Goal: Entertainment & Leisure: Consume media (video, audio)

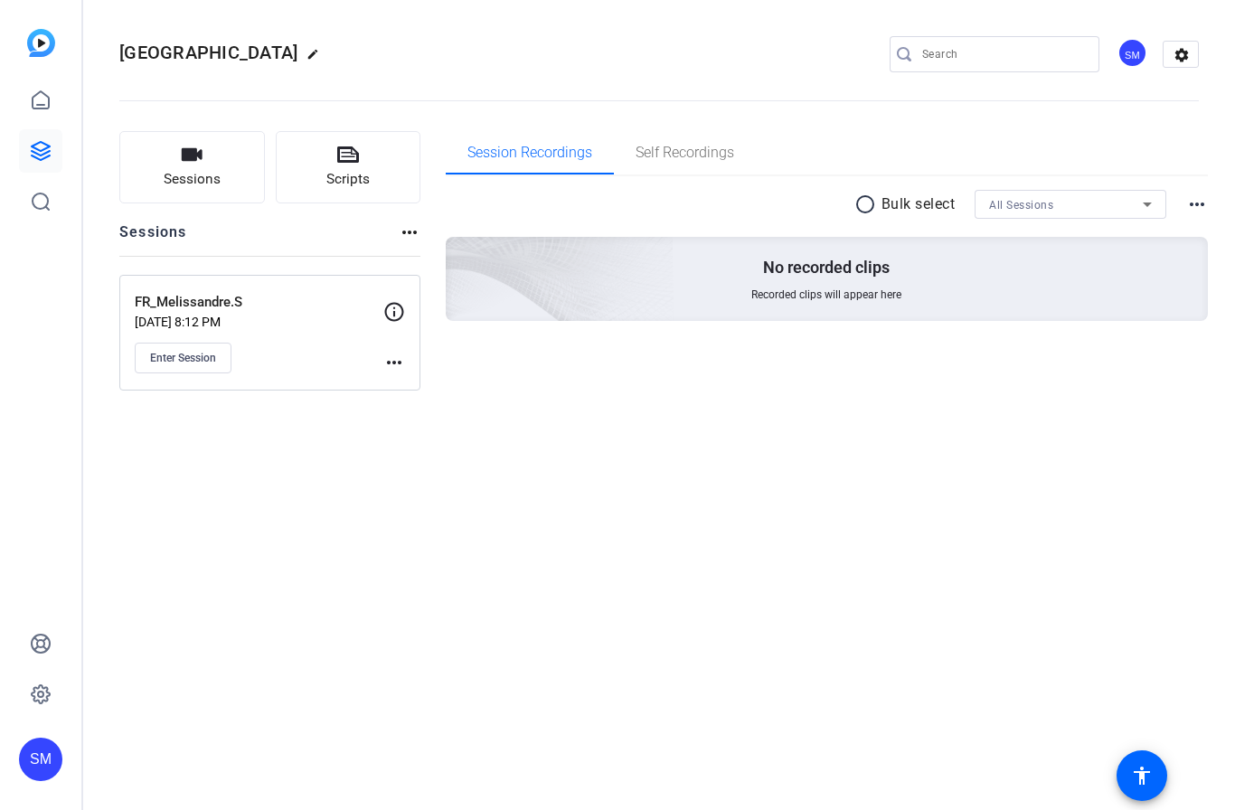
click at [289, 327] on p "[DATE] 8:12 PM" at bounding box center [259, 322] width 249 height 14
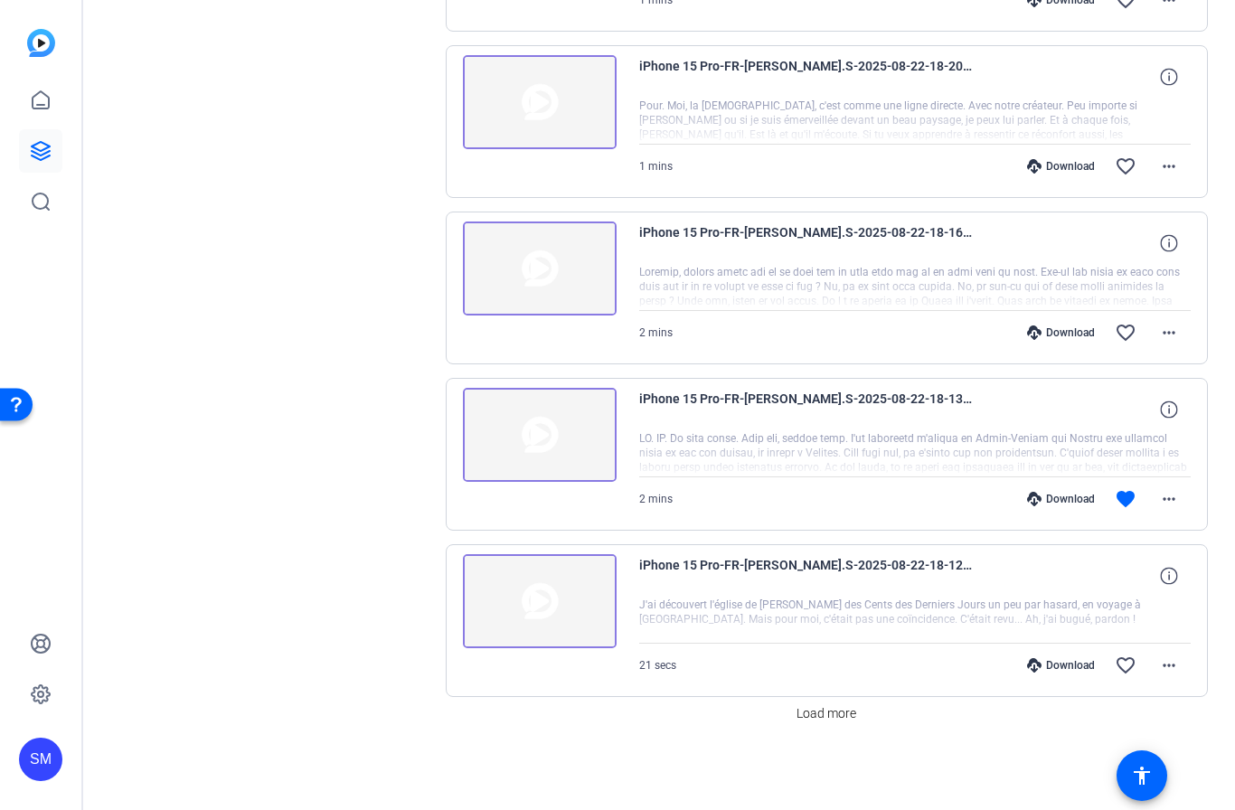
click at [843, 712] on span "Load more" at bounding box center [826, 713] width 60 height 19
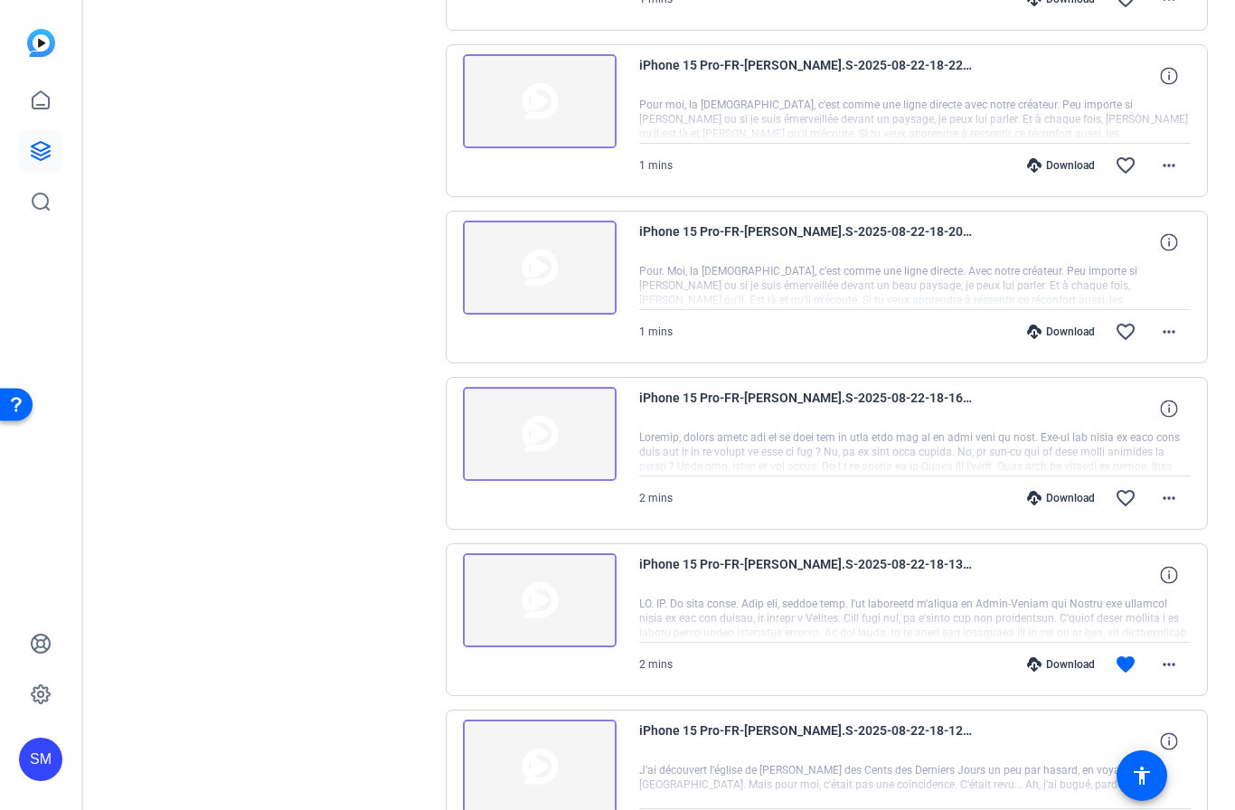
scroll to position [1025, 0]
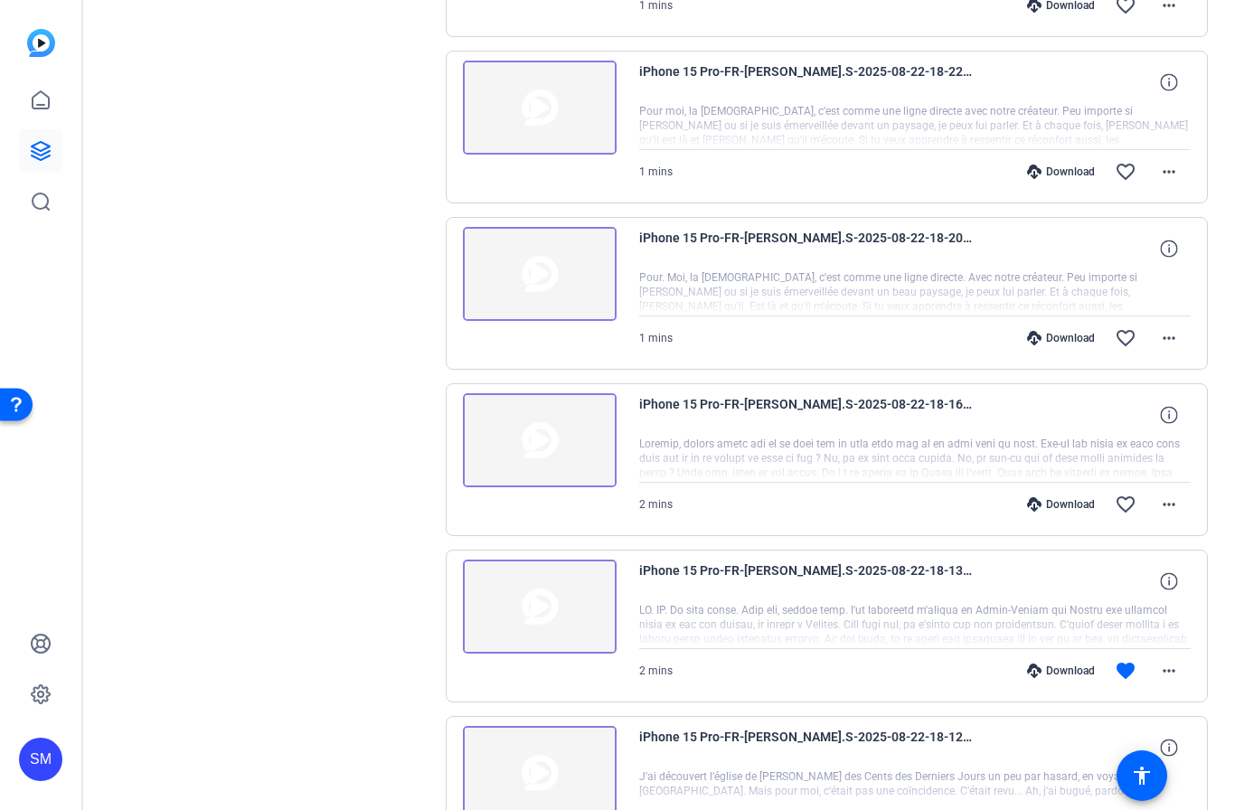
click at [540, 441] on img at bounding box center [540, 440] width 154 height 94
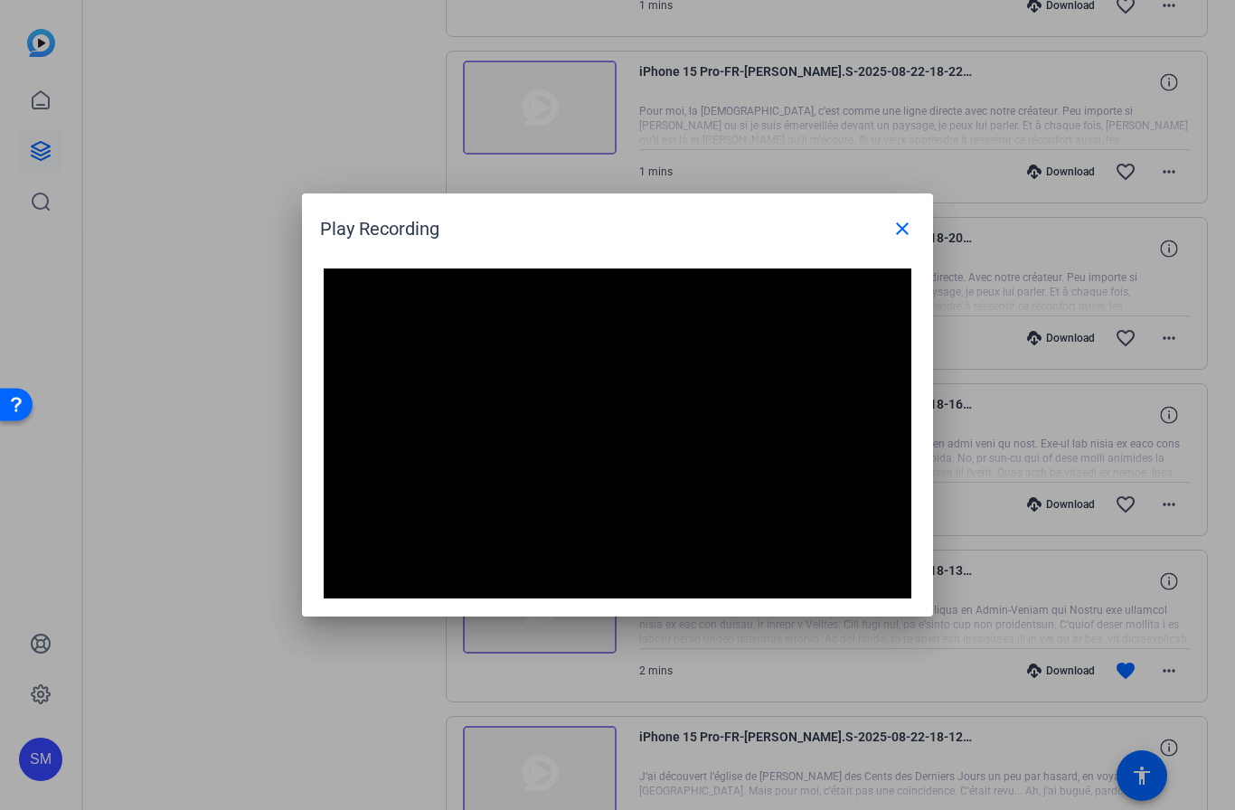
click at [902, 230] on mat-icon "close" at bounding box center [902, 229] width 22 height 22
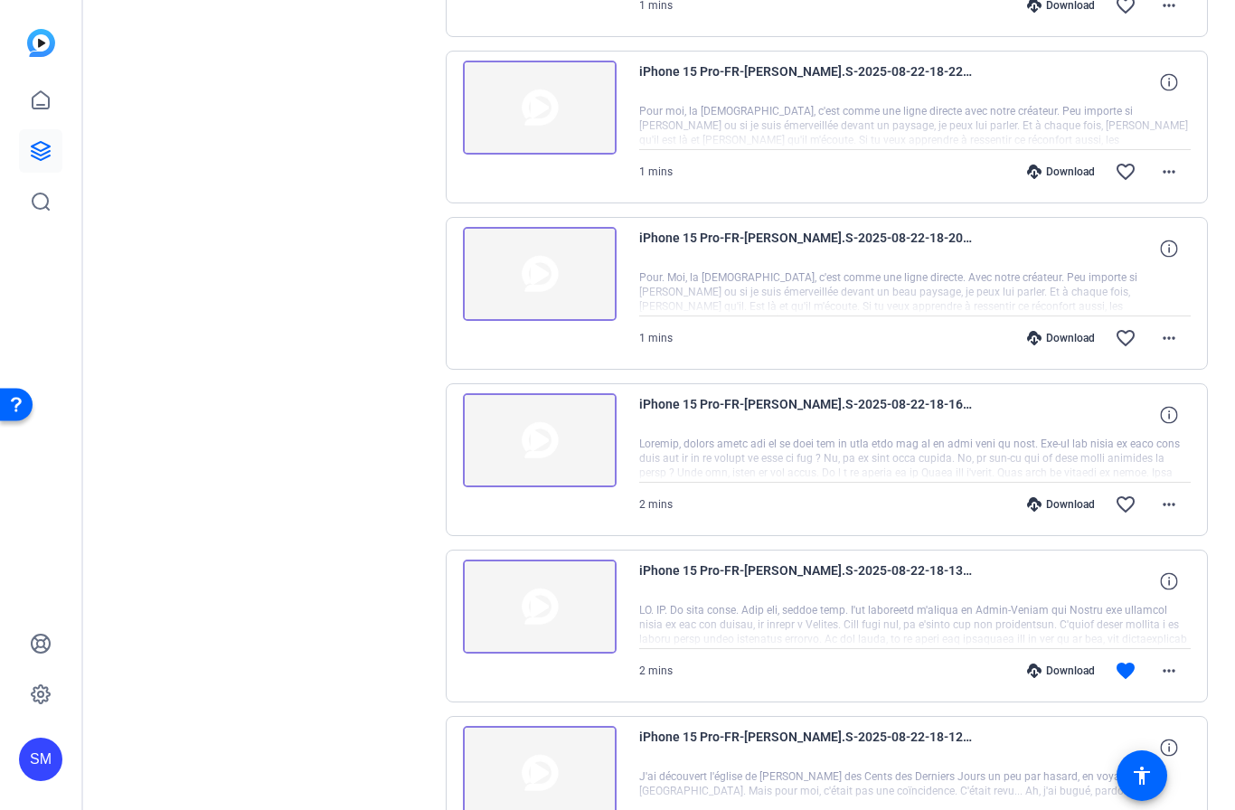
click at [1123, 503] on mat-icon "favorite_border" at bounding box center [1125, 504] width 22 height 22
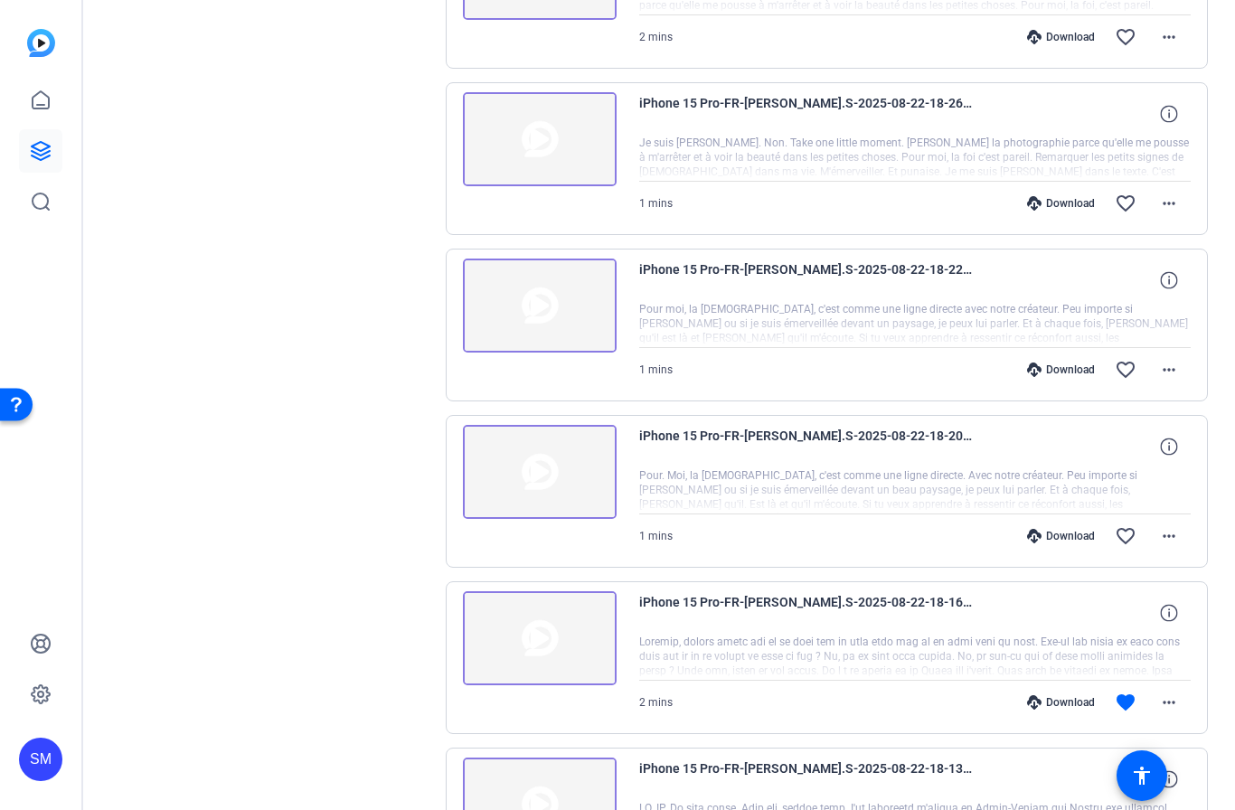
scroll to position [825, 0]
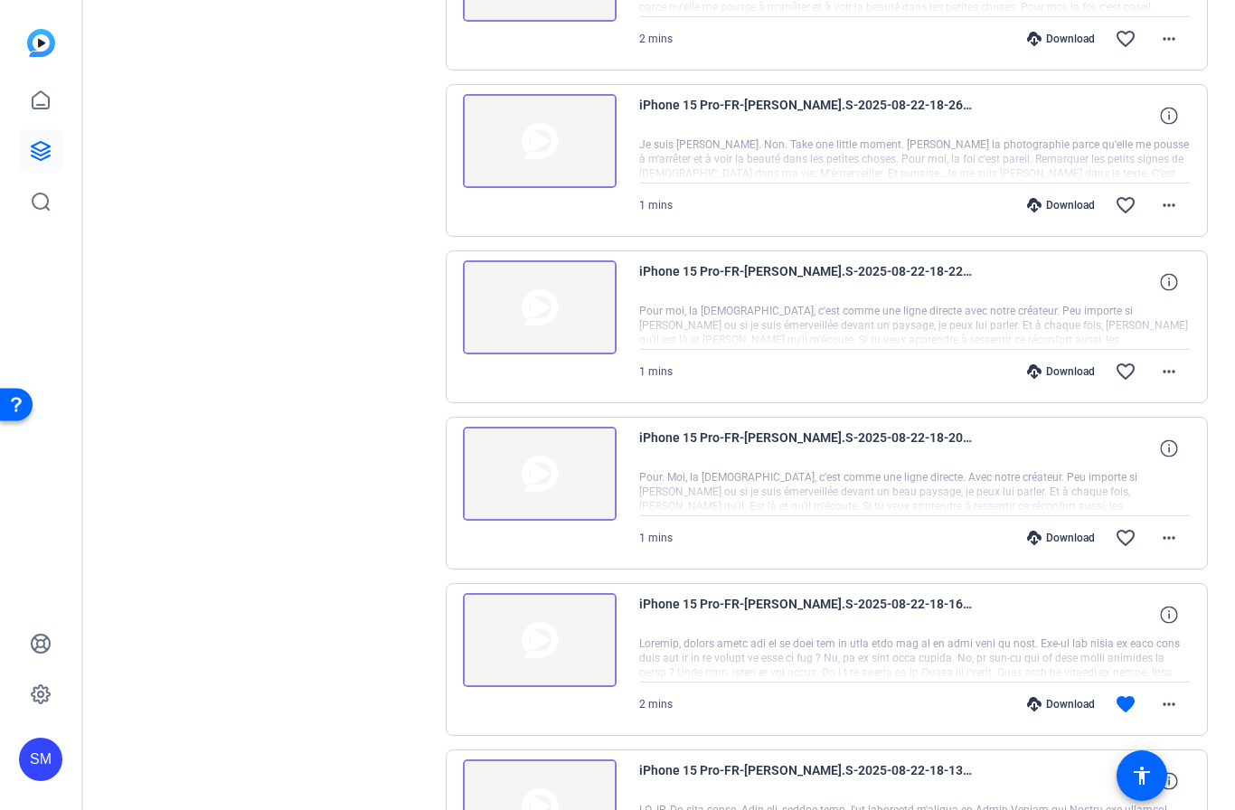
click at [537, 475] on img at bounding box center [540, 474] width 154 height 94
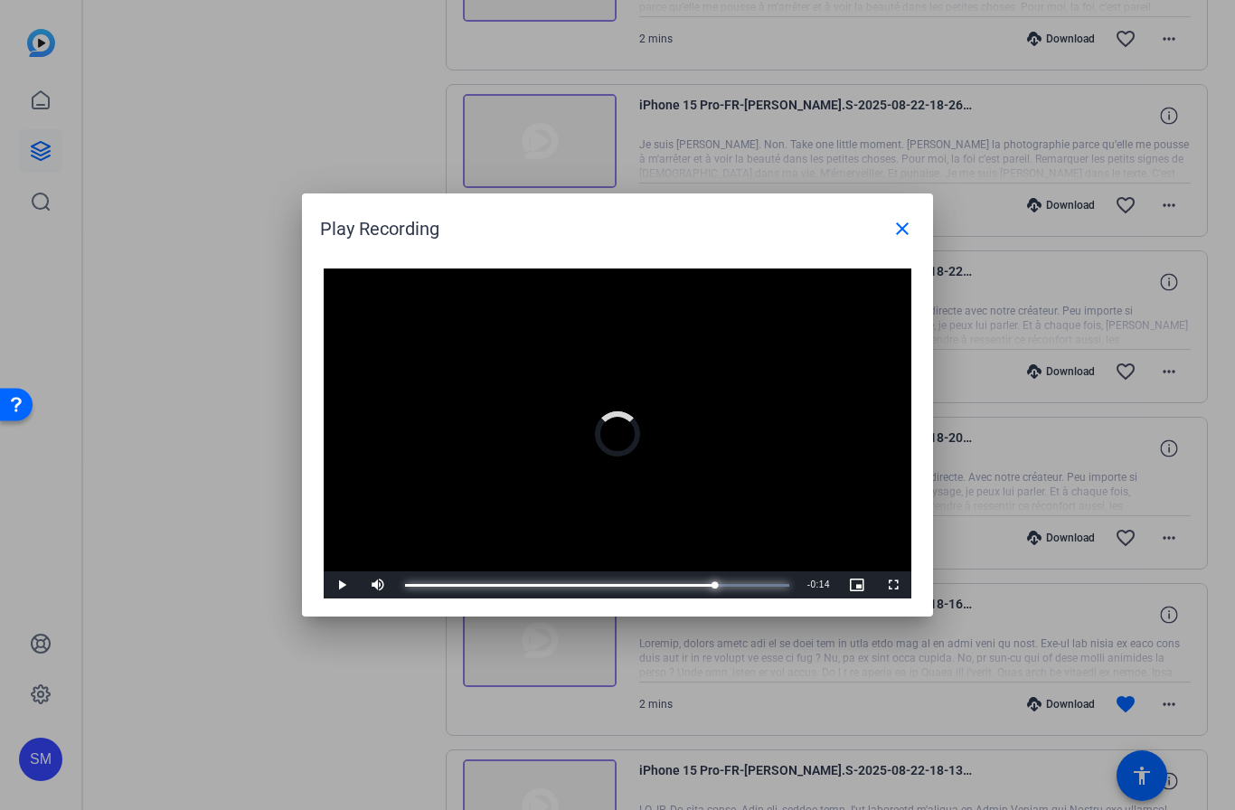
click at [715, 584] on div "Progress Bar" at bounding box center [560, 585] width 310 height 3
click at [907, 238] on mat-icon "close" at bounding box center [902, 229] width 22 height 22
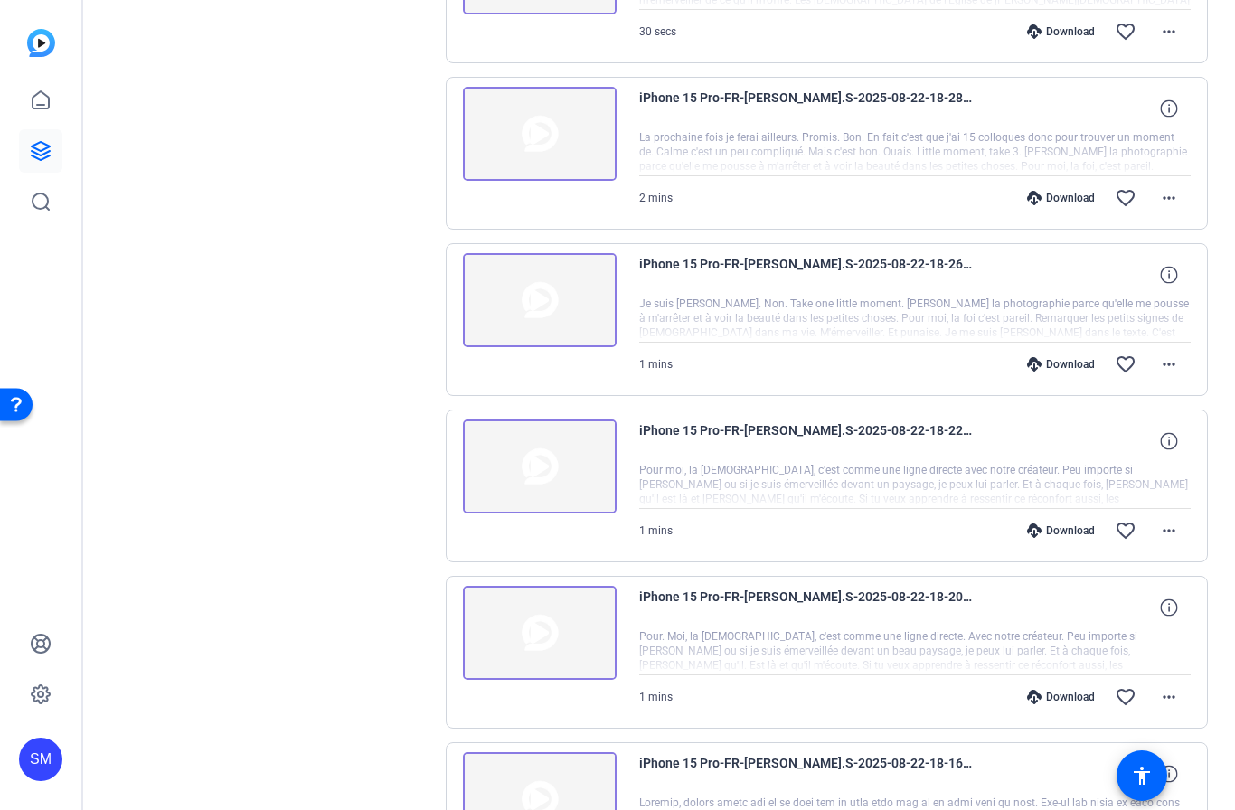
scroll to position [660, 0]
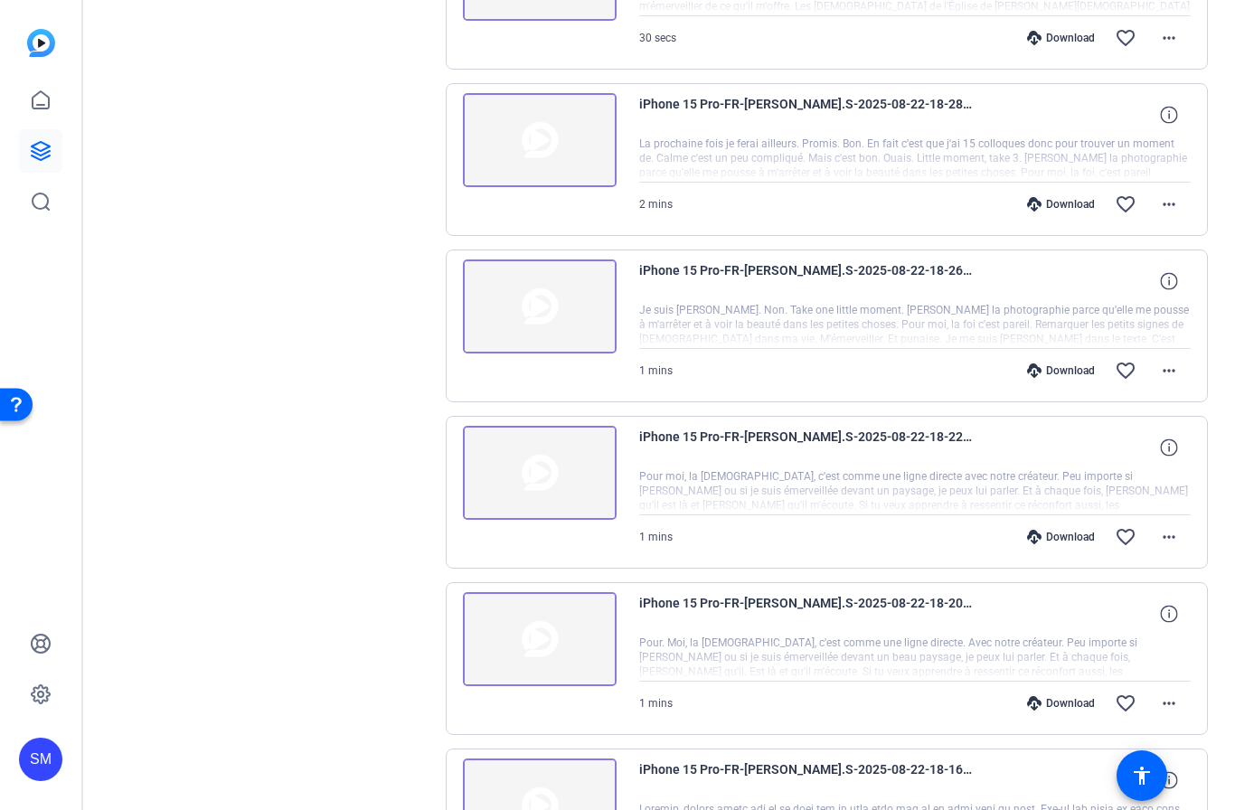
click at [544, 465] on img at bounding box center [540, 473] width 154 height 94
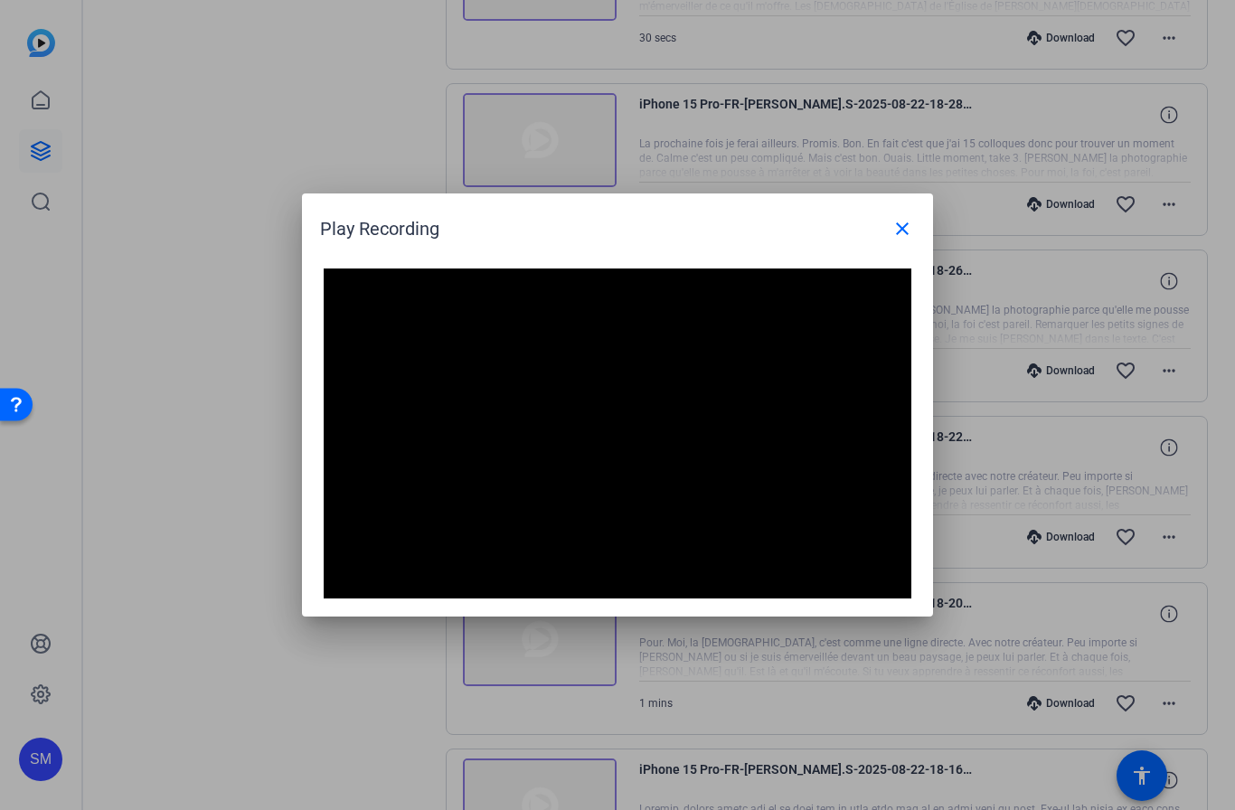
click at [907, 211] on span at bounding box center [901, 228] width 43 height 43
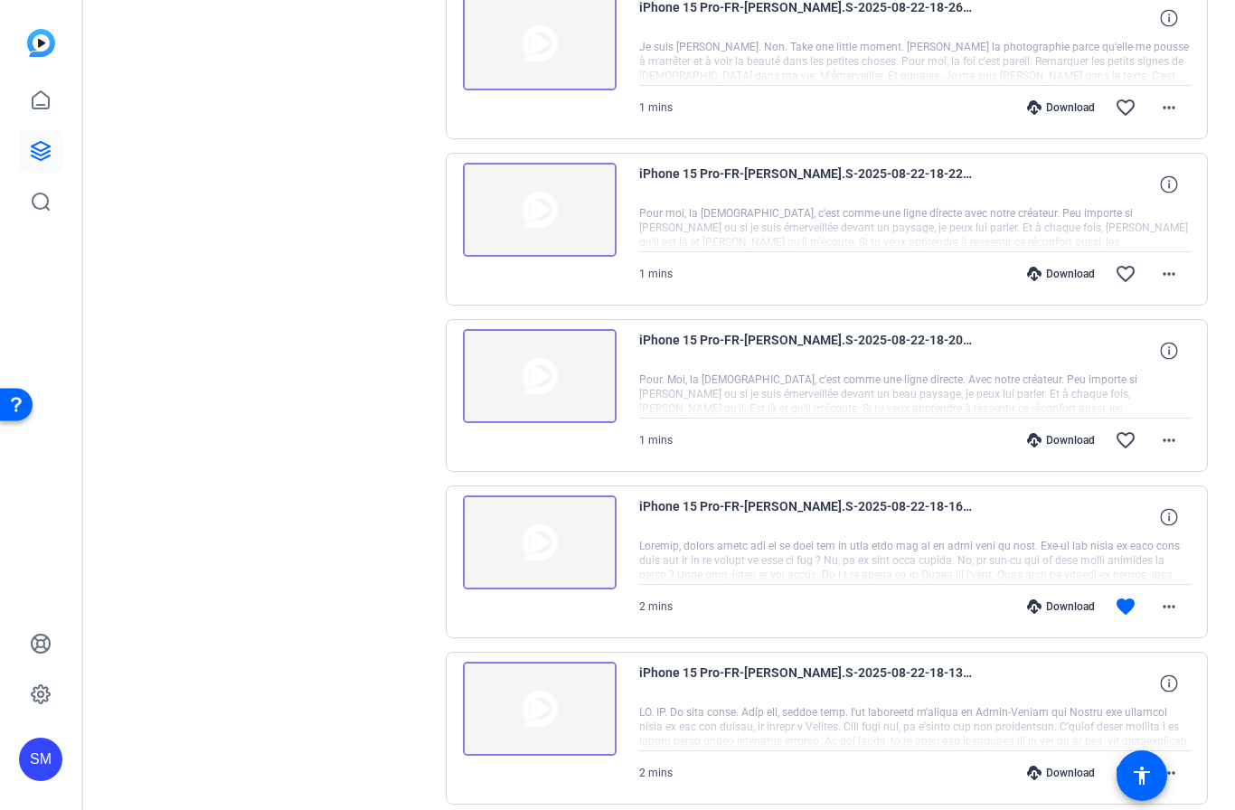
scroll to position [883, 0]
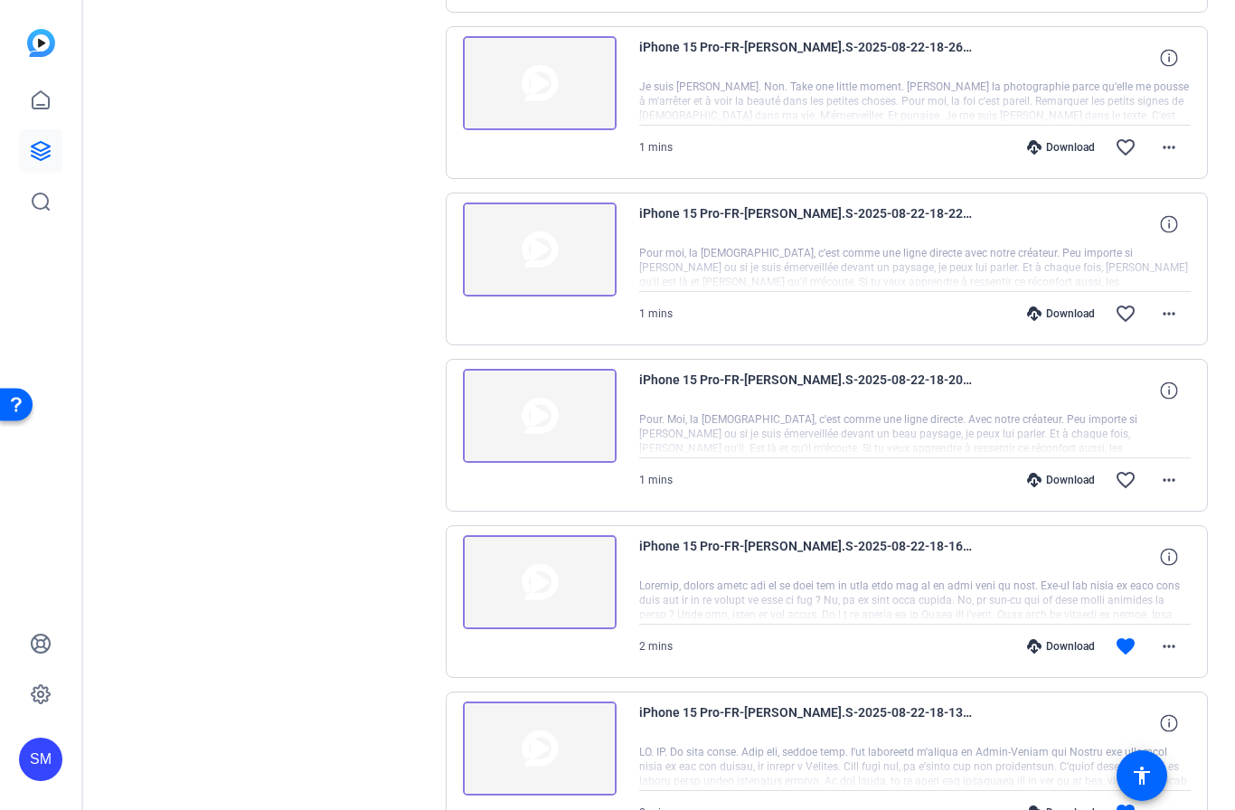
click at [1135, 309] on mat-icon "favorite_border" at bounding box center [1125, 314] width 22 height 22
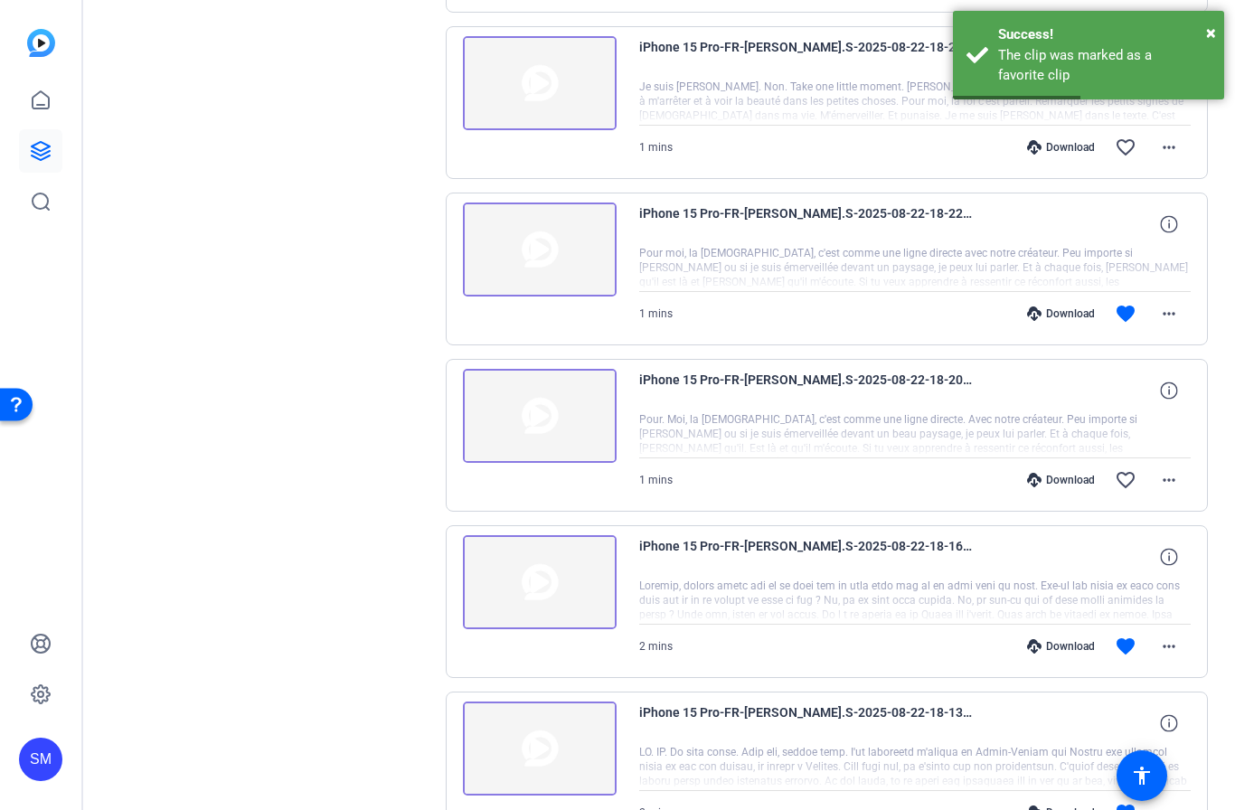
click at [930, 395] on span "iPhone 15 Pro-FR-[PERSON_NAME].S-2025-08-22-18-20-03-904-0" at bounding box center [806, 390] width 334 height 43
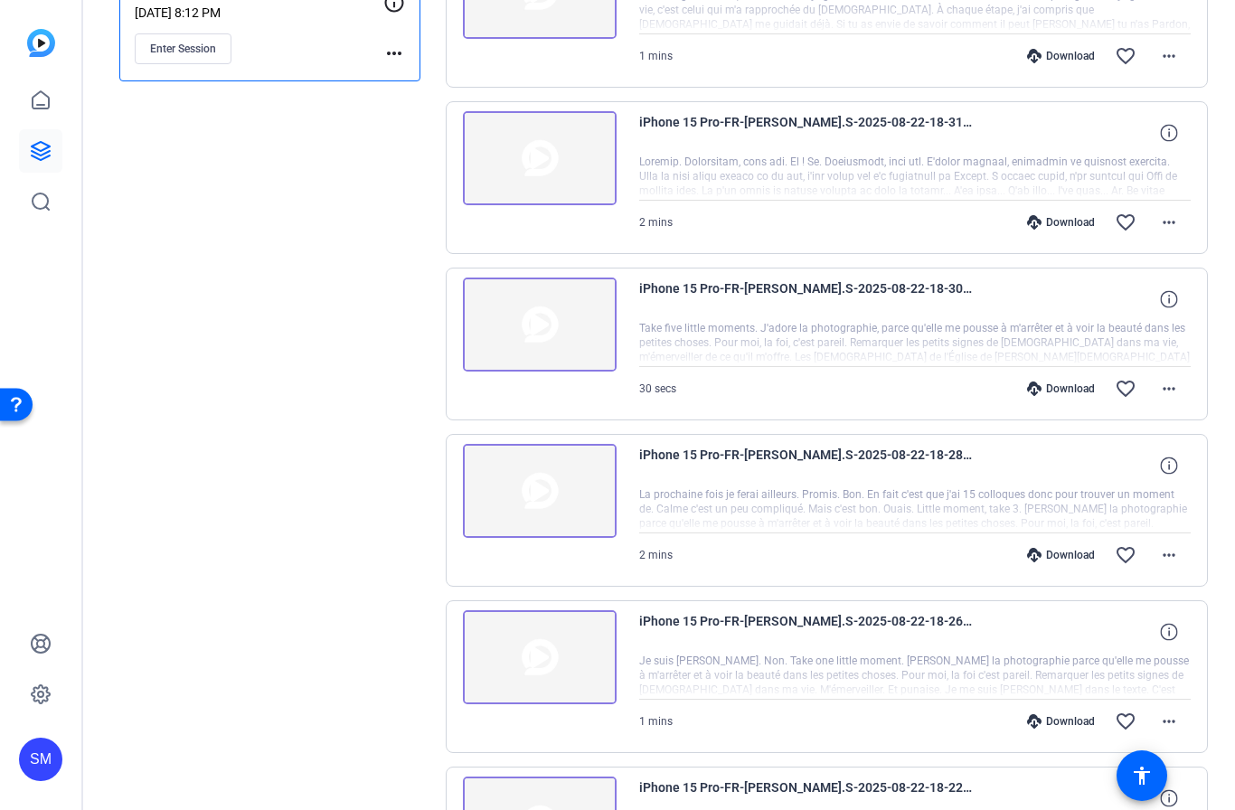
scroll to position [307, 0]
click at [525, 657] on img at bounding box center [540, 659] width 154 height 94
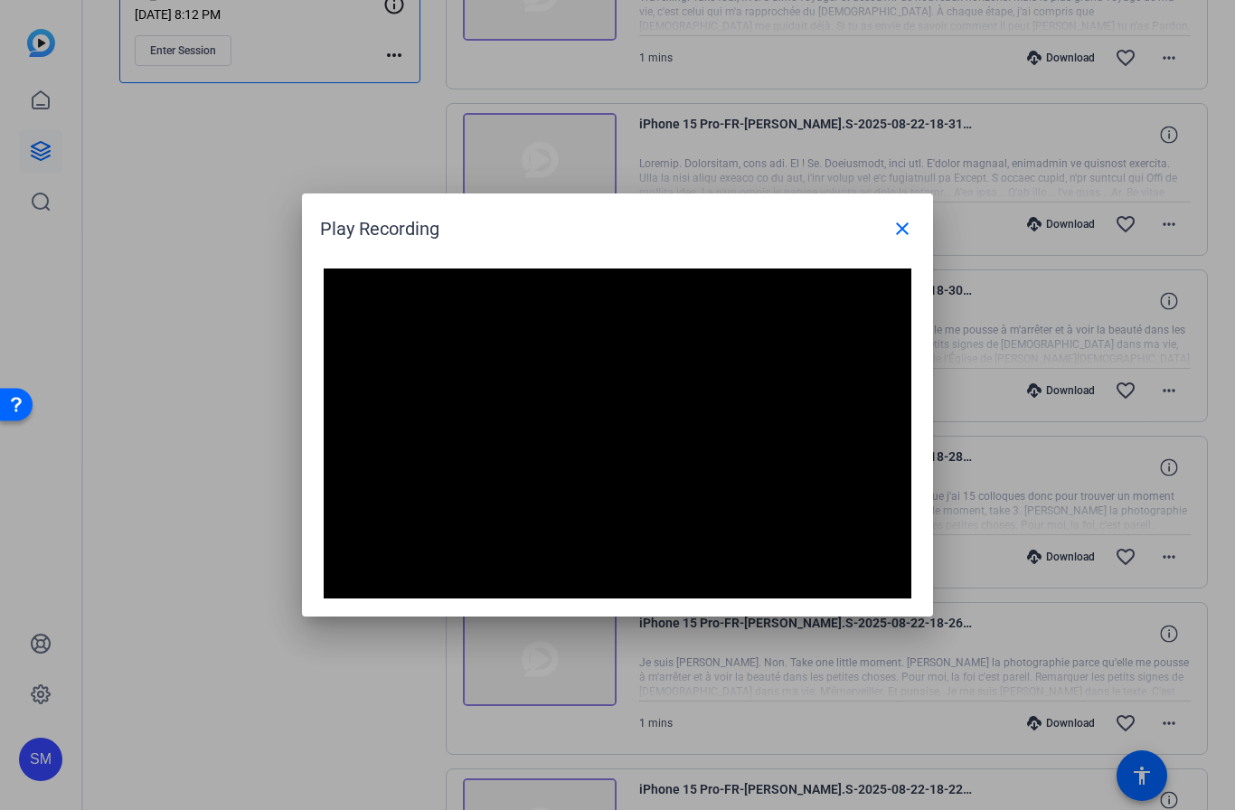
click at [900, 231] on mat-icon "close" at bounding box center [902, 229] width 22 height 22
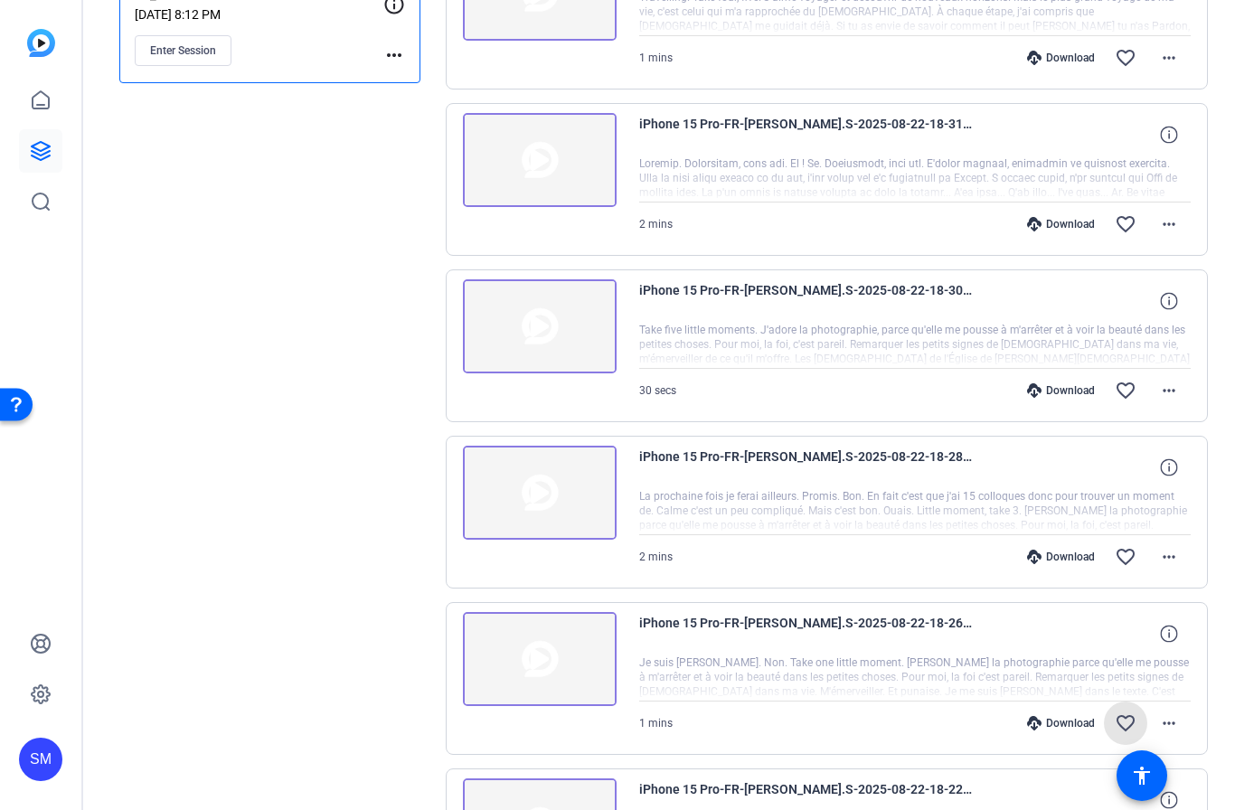
click at [1122, 722] on mat-icon "favorite_border" at bounding box center [1125, 723] width 22 height 22
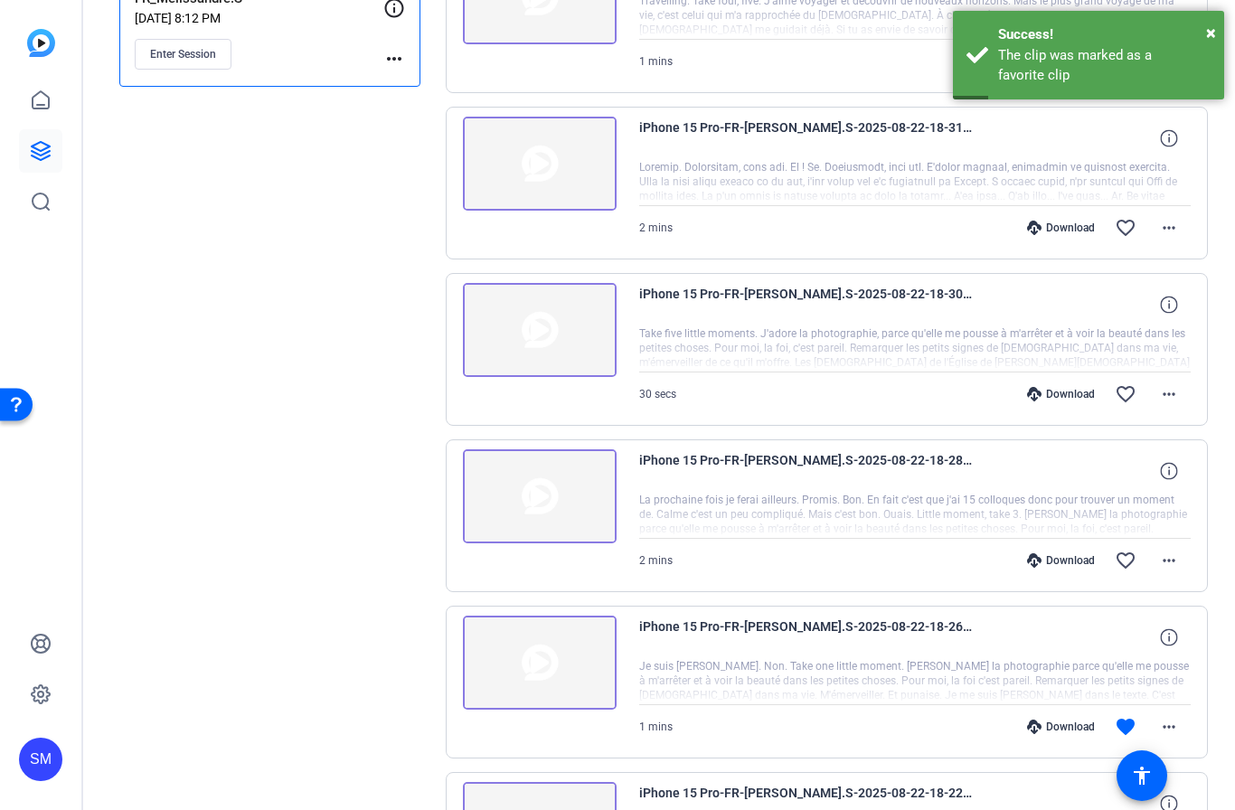
scroll to position [298, 0]
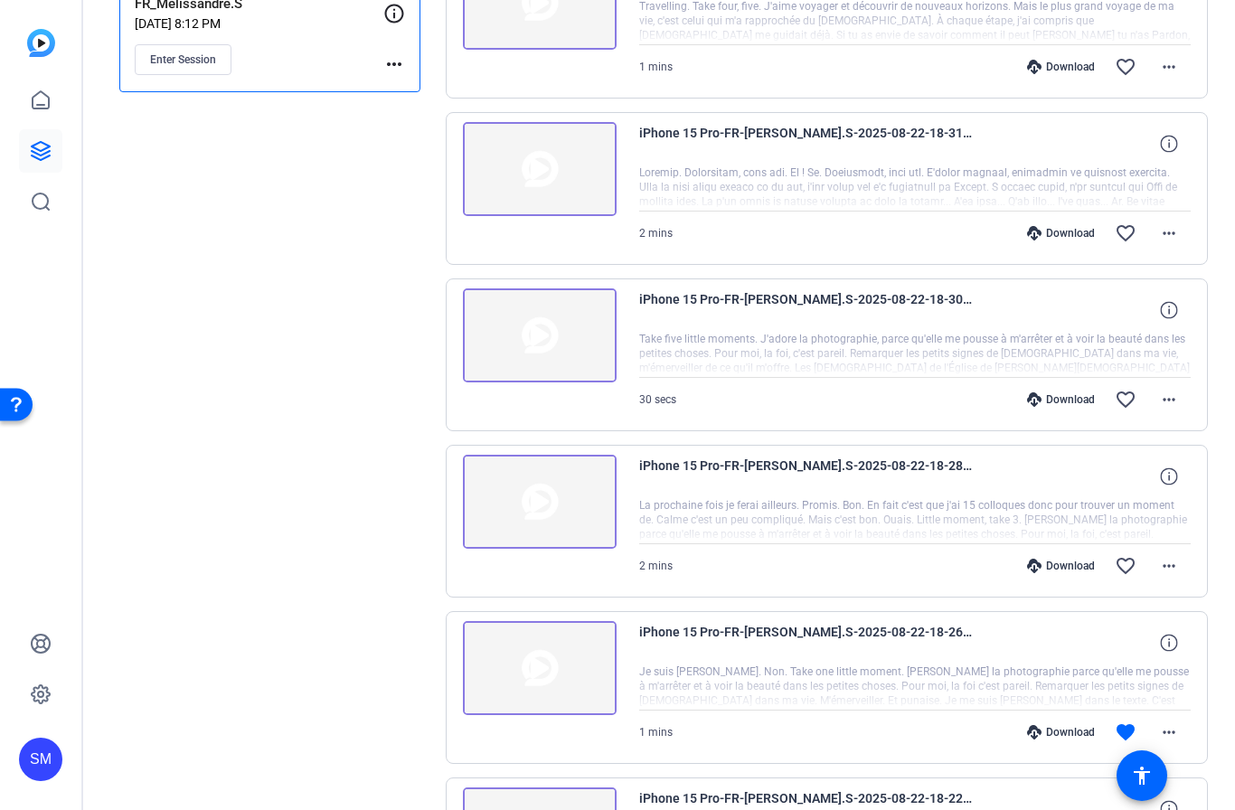
click at [541, 493] on img at bounding box center [540, 502] width 154 height 94
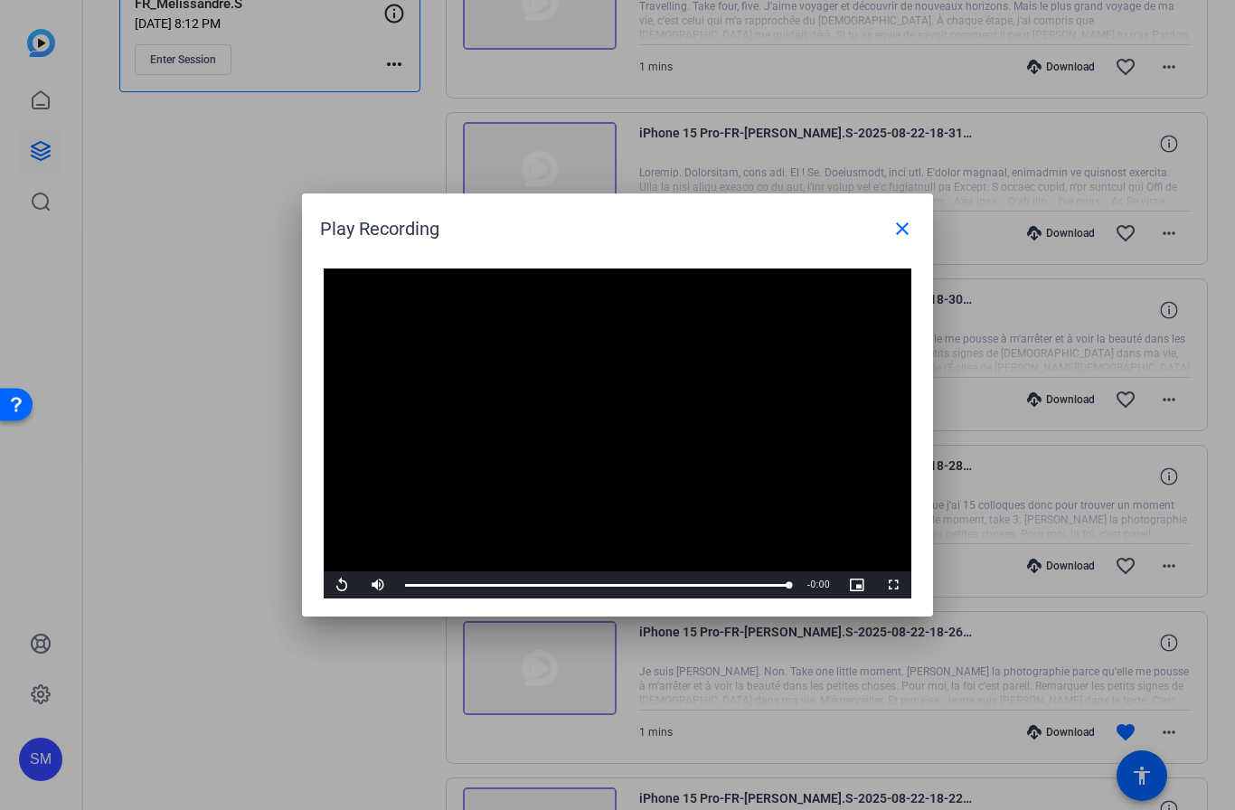
click at [903, 223] on mat-icon "close" at bounding box center [902, 229] width 22 height 22
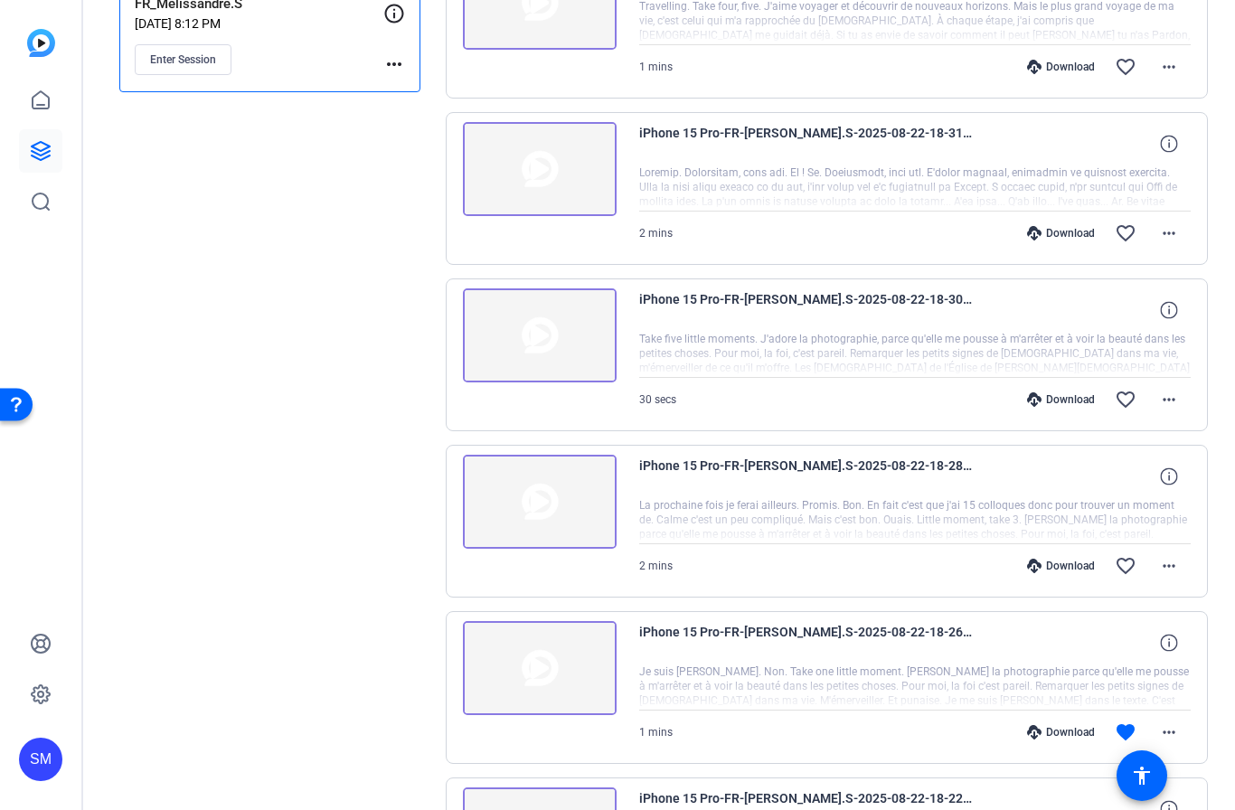
click at [1130, 557] on mat-icon "favorite_border" at bounding box center [1125, 566] width 22 height 22
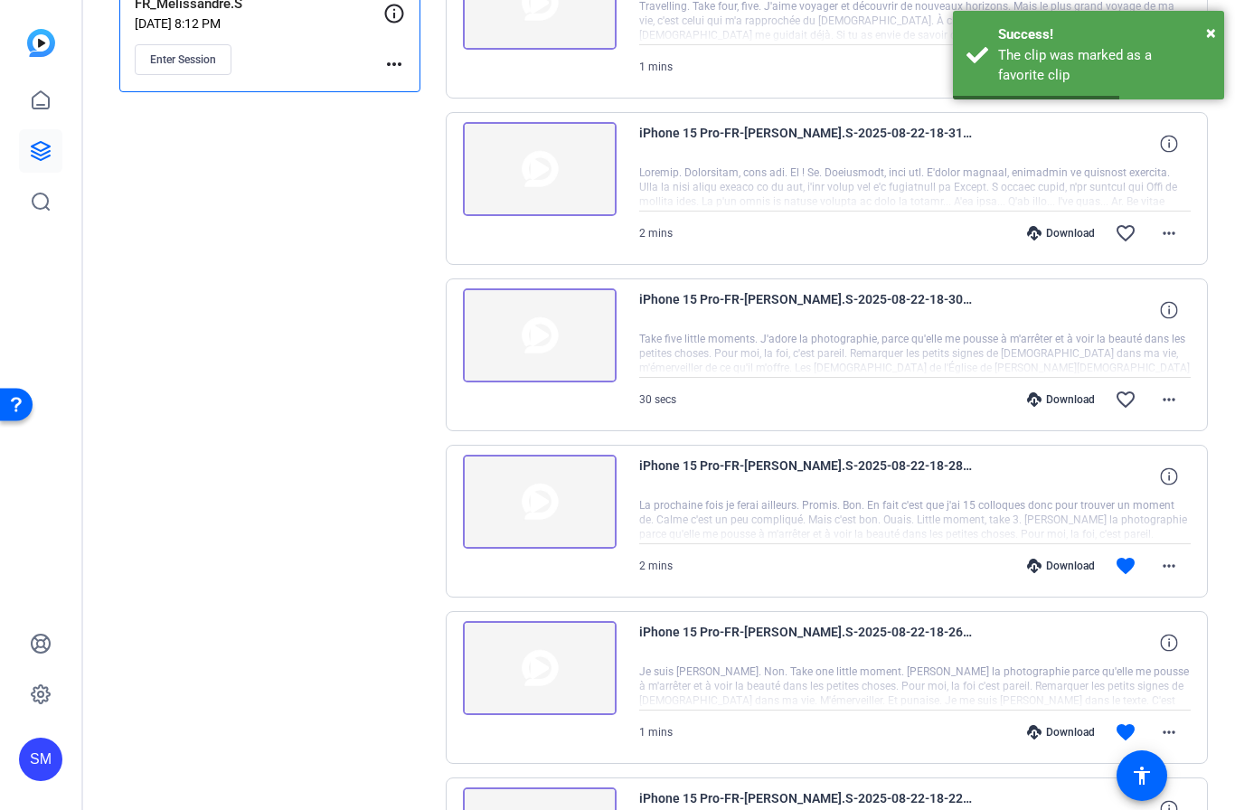
click at [531, 672] on img at bounding box center [540, 668] width 154 height 94
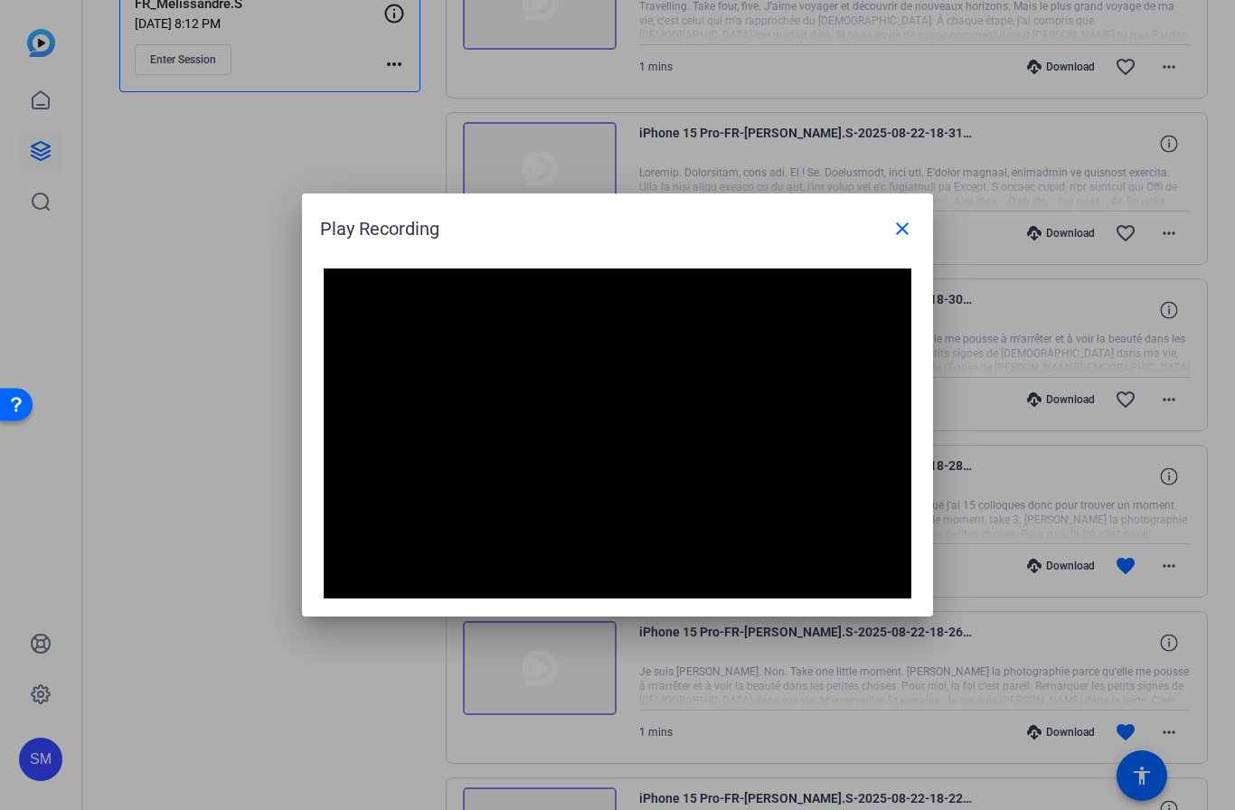
click at [906, 234] on mat-icon "close" at bounding box center [902, 229] width 22 height 22
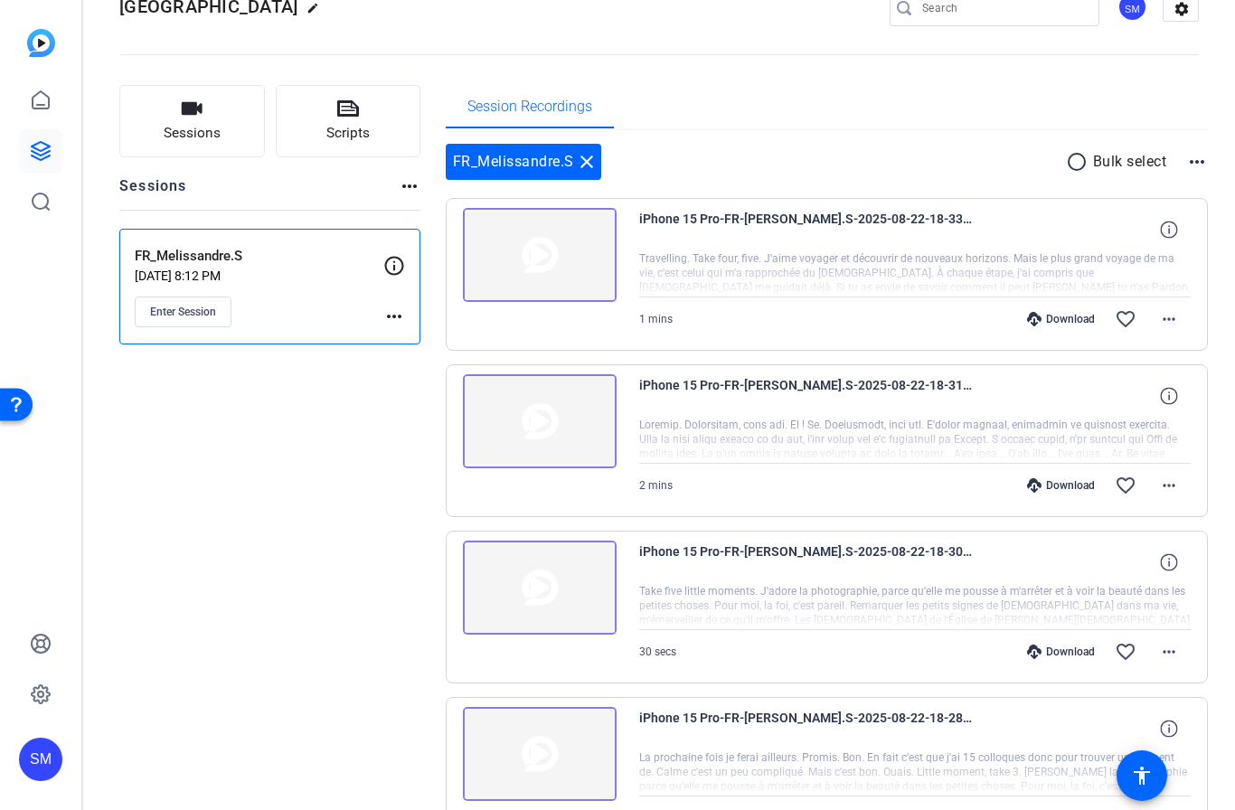
scroll to position [39, 0]
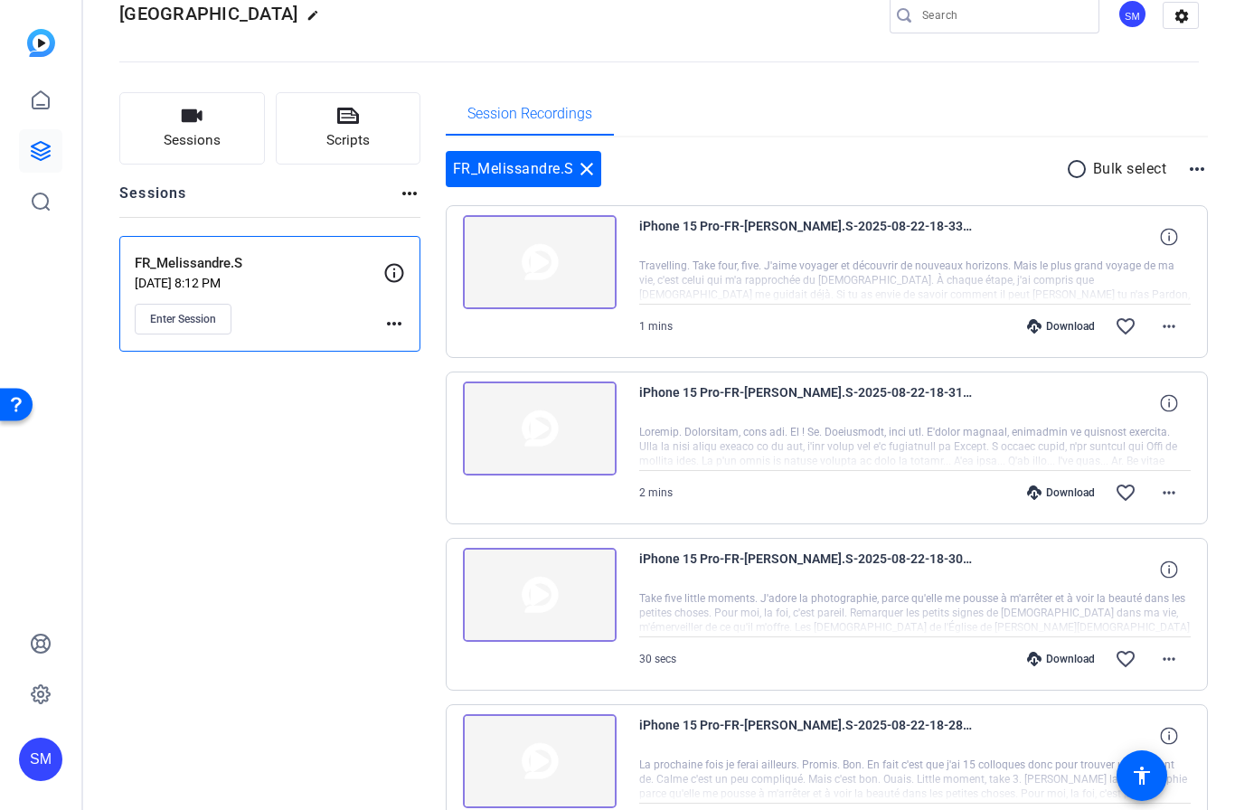
click at [537, 590] on img at bounding box center [540, 595] width 154 height 94
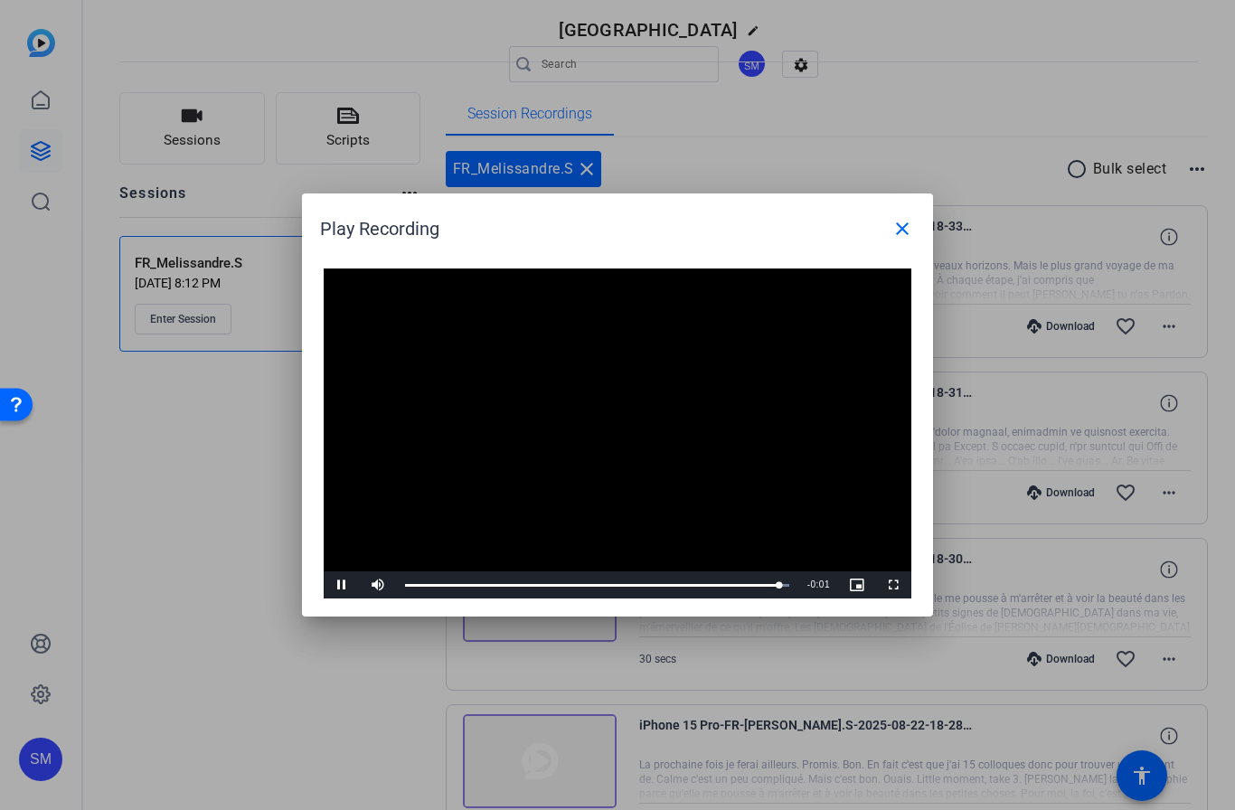
click at [902, 229] on mat-icon "close" at bounding box center [902, 229] width 22 height 22
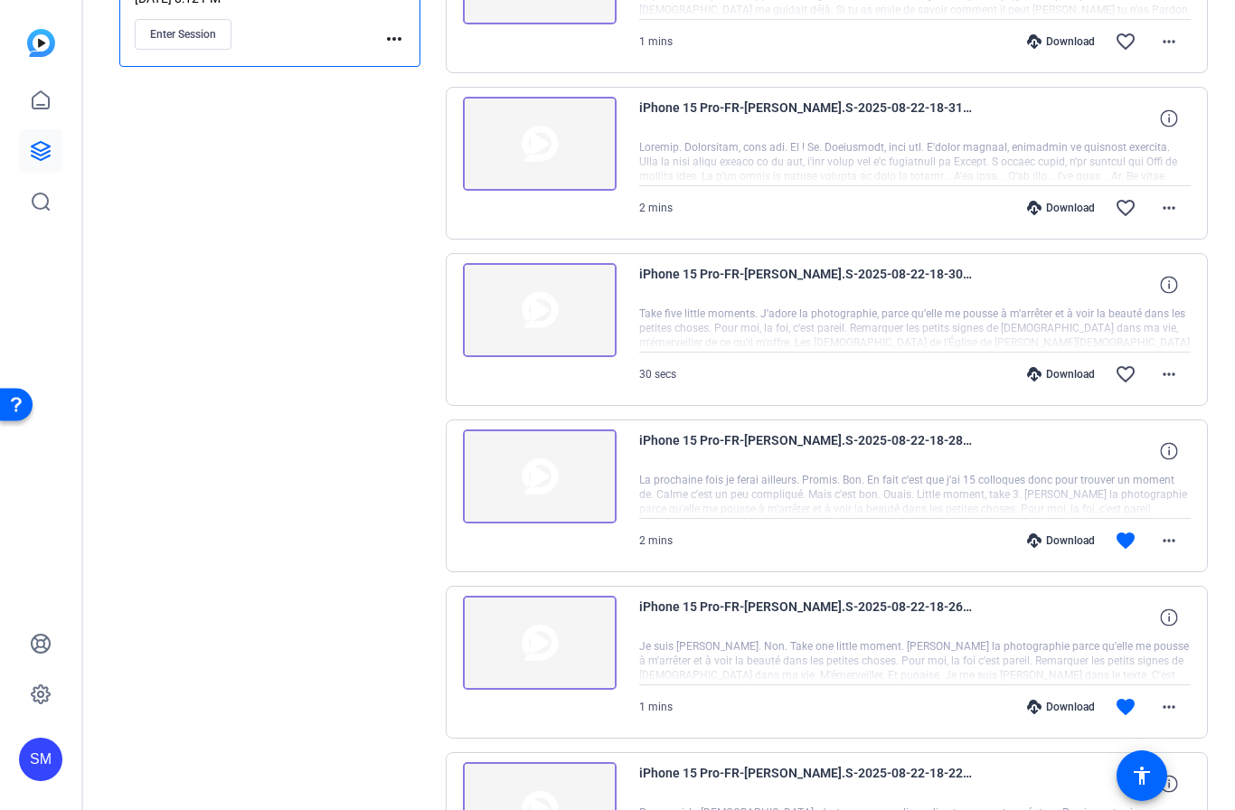
scroll to position [380, 0]
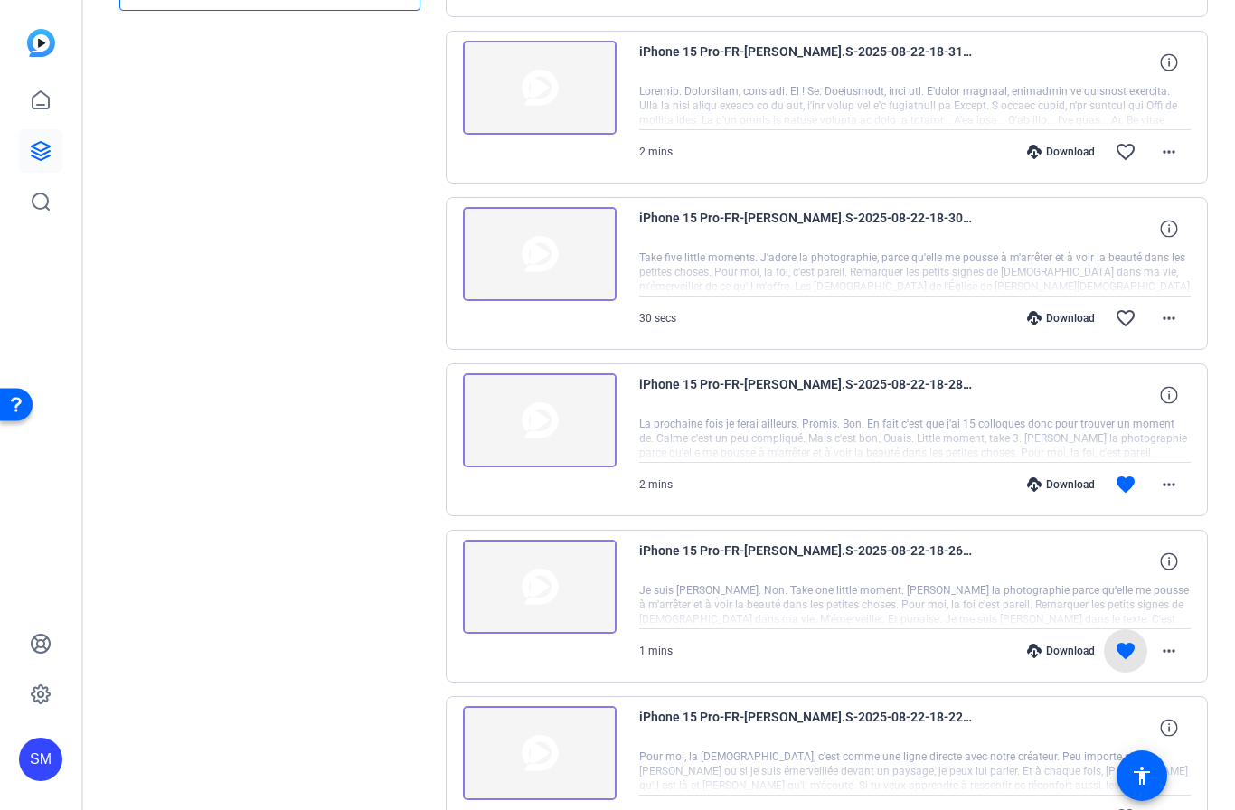
click at [1133, 644] on mat-icon "favorite" at bounding box center [1125, 651] width 22 height 22
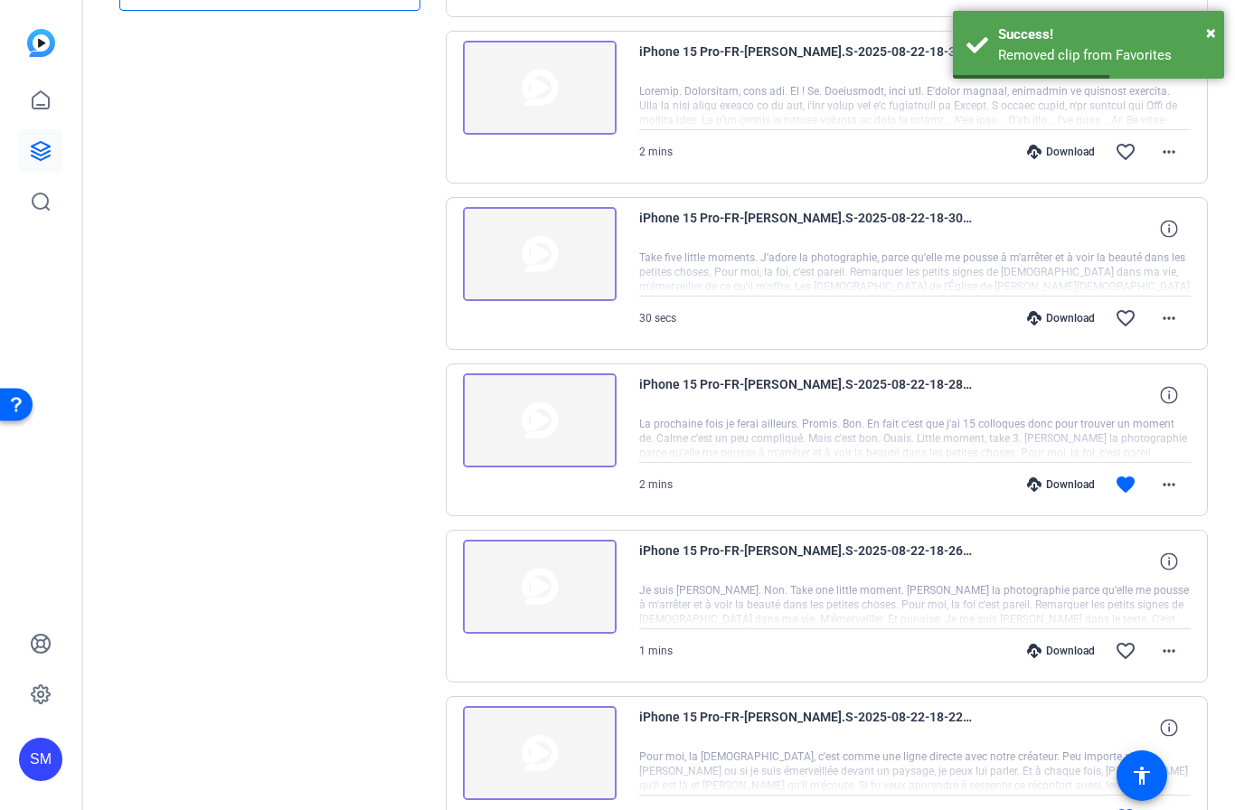
click at [544, 415] on img at bounding box center [540, 420] width 154 height 94
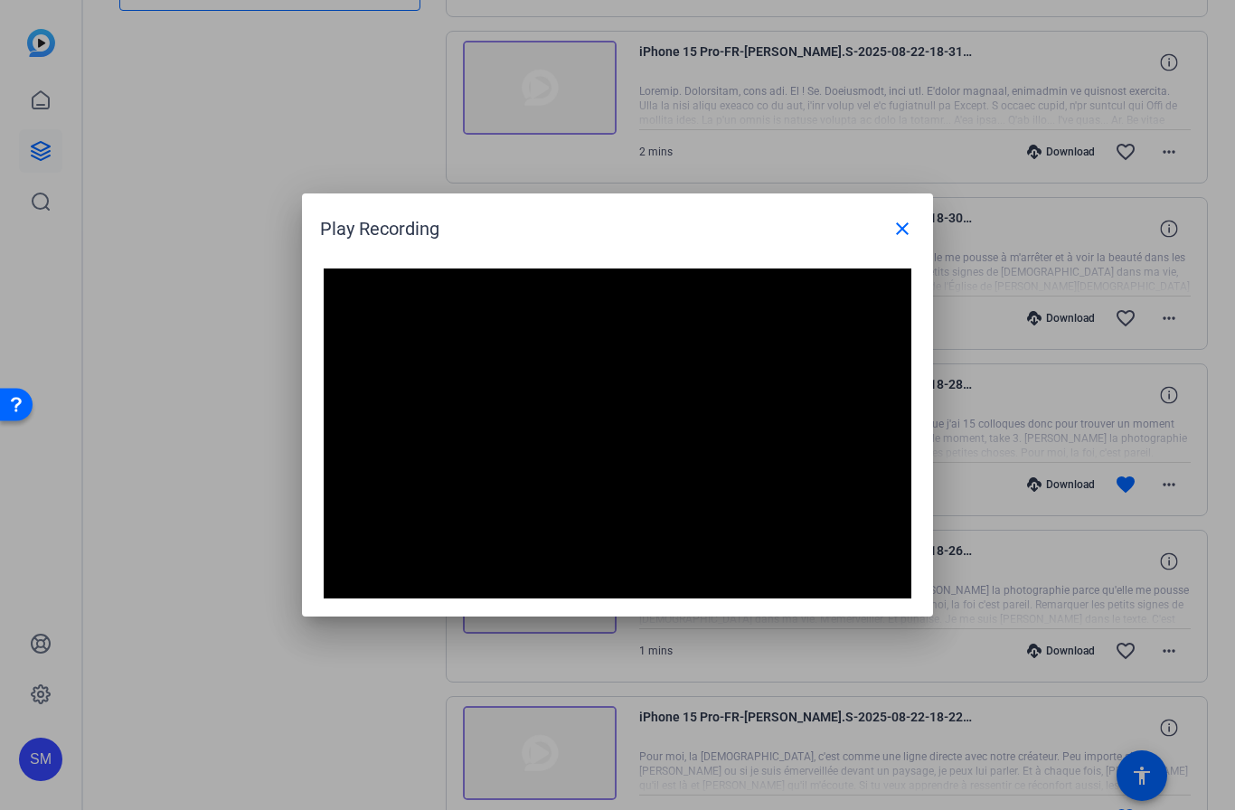
click at [902, 229] on mat-icon "close" at bounding box center [902, 229] width 22 height 22
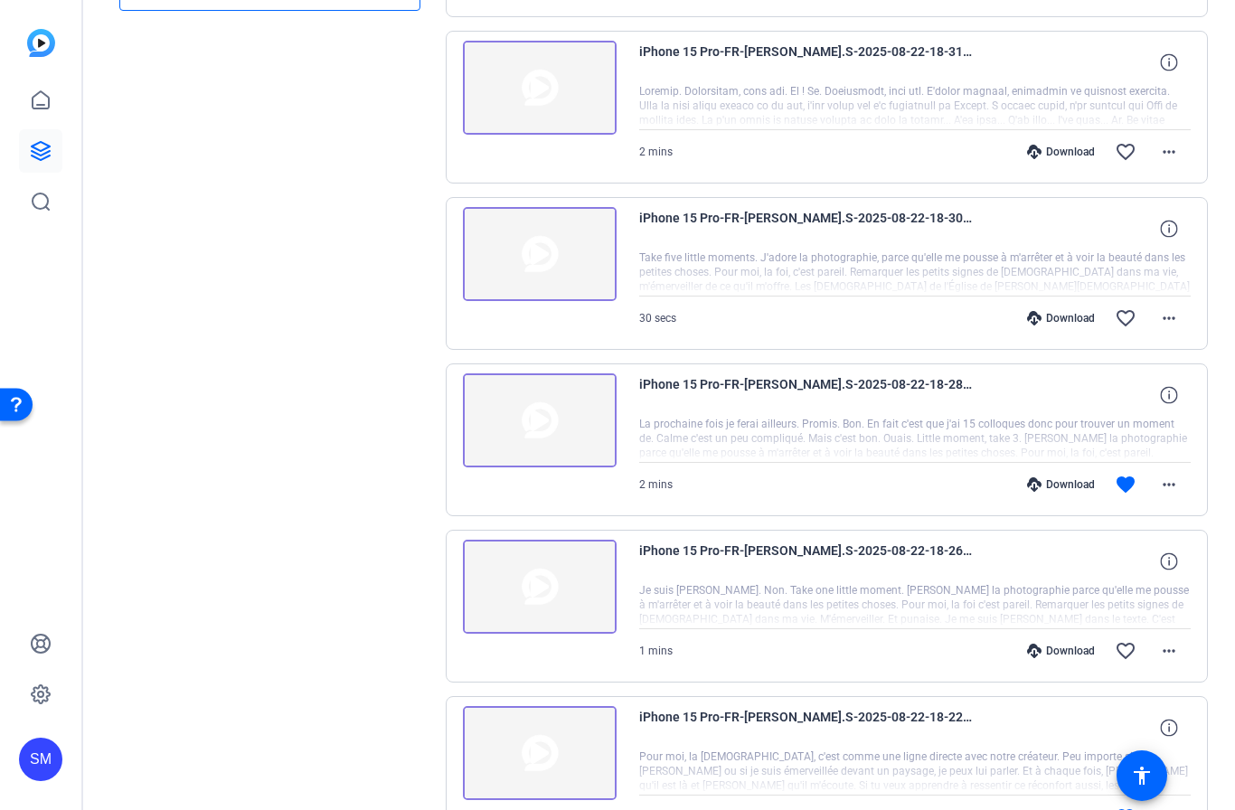
click at [550, 242] on img at bounding box center [540, 254] width 154 height 94
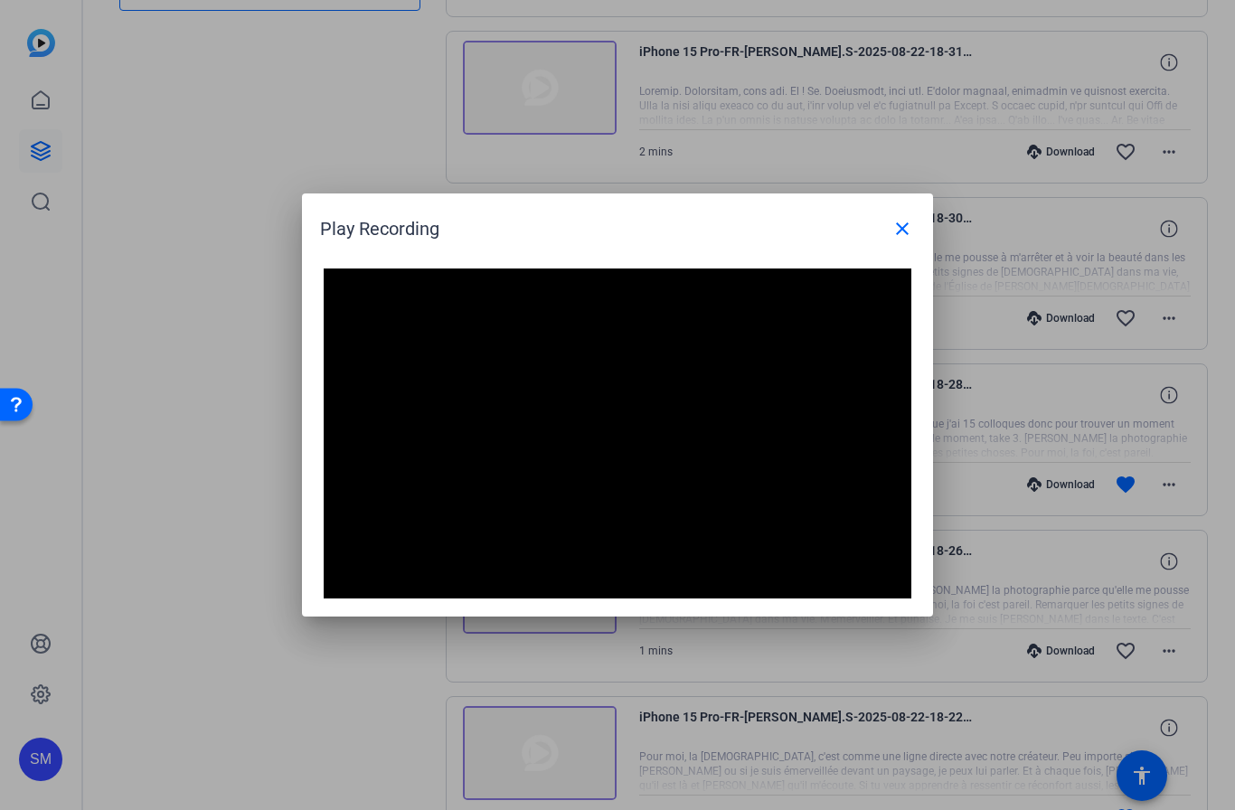
click at [914, 235] on span at bounding box center [901, 228] width 43 height 43
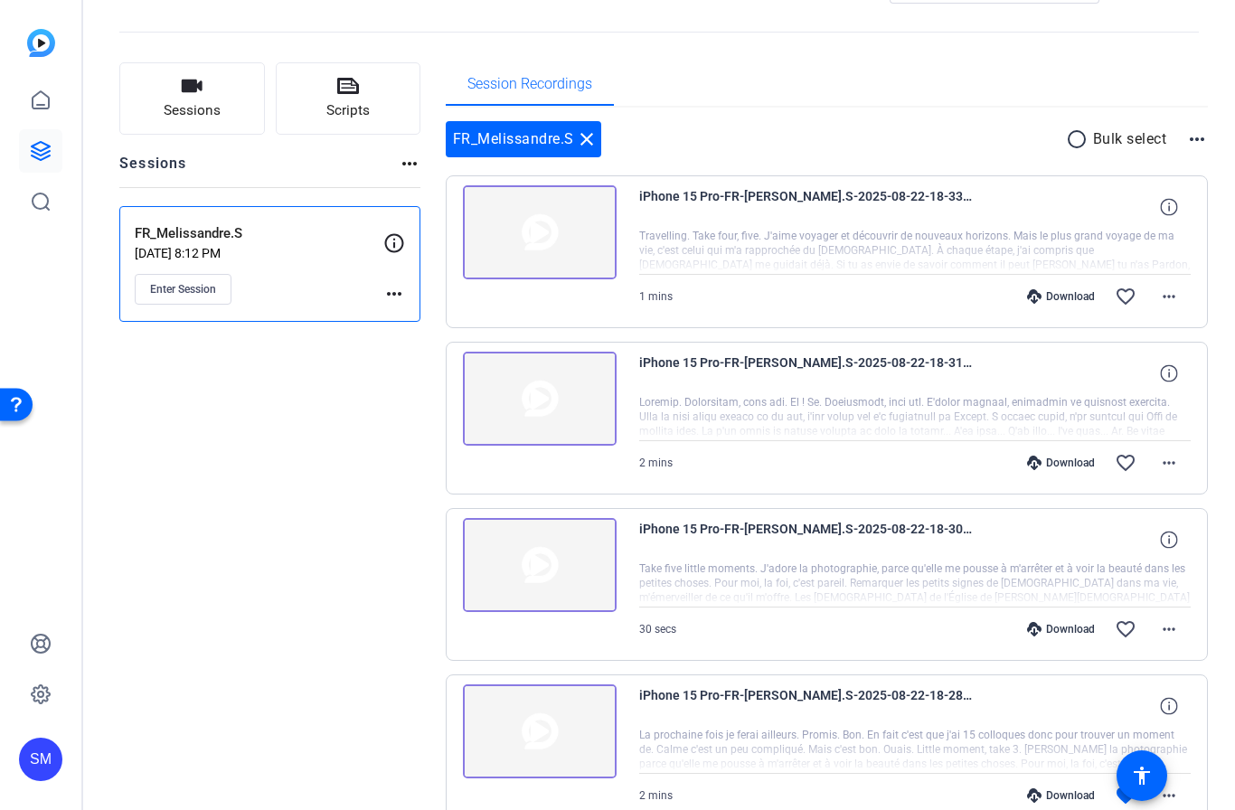
scroll to position [68, 0]
click at [551, 392] on img at bounding box center [540, 399] width 154 height 94
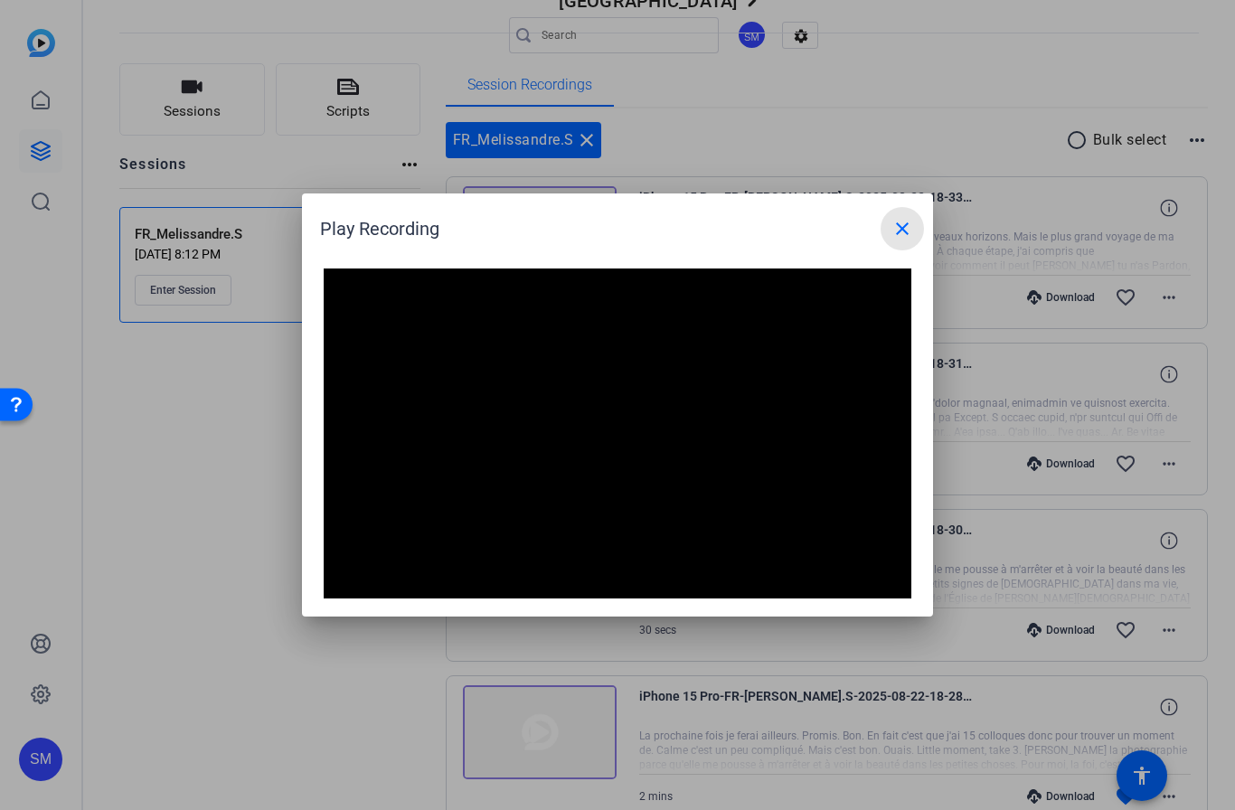
click at [904, 229] on mat-icon "close" at bounding box center [902, 229] width 22 height 22
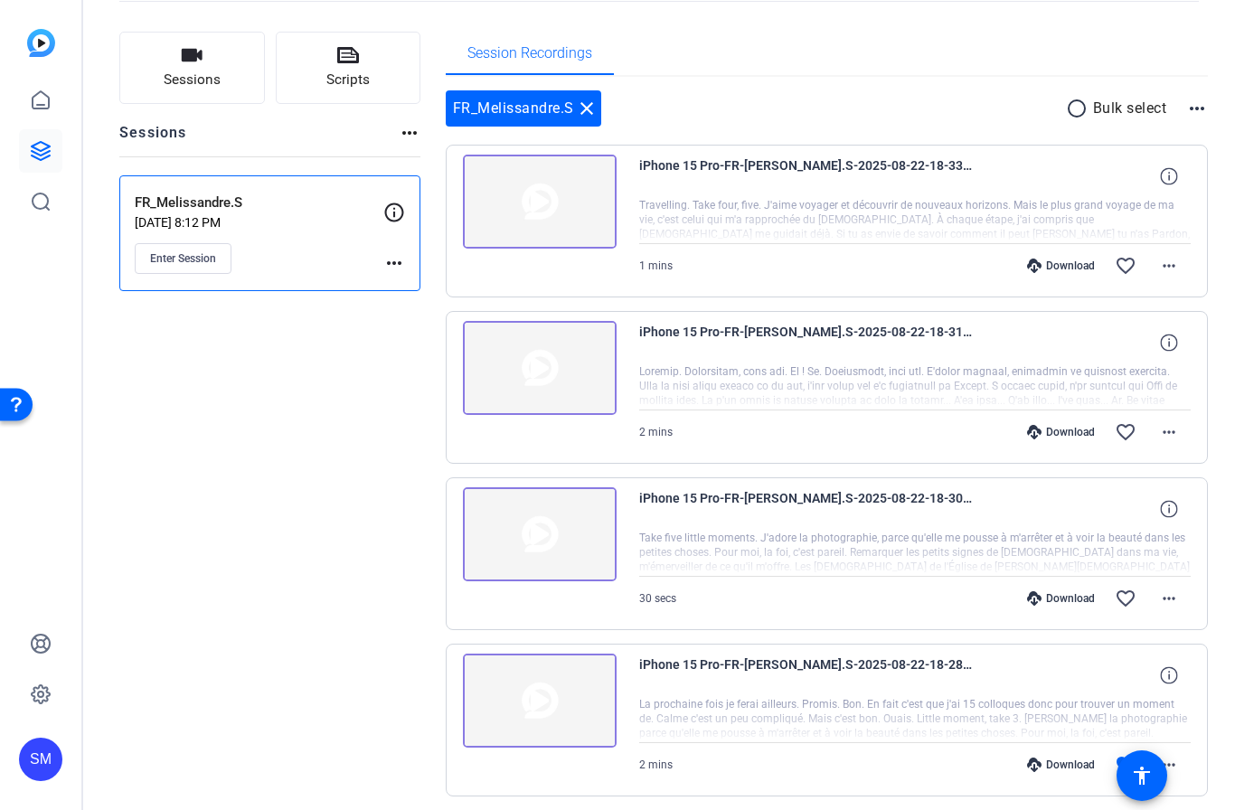
scroll to position [98, 0]
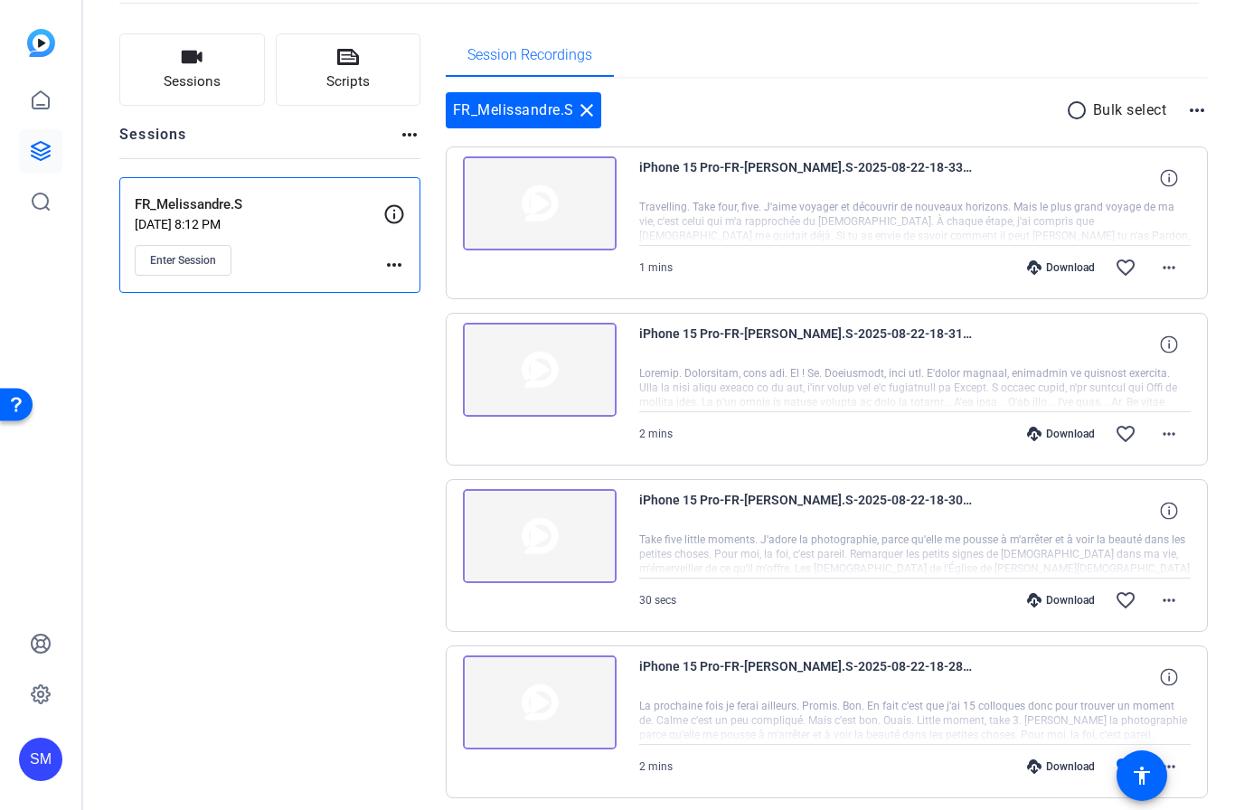
click at [542, 363] on img at bounding box center [540, 370] width 154 height 94
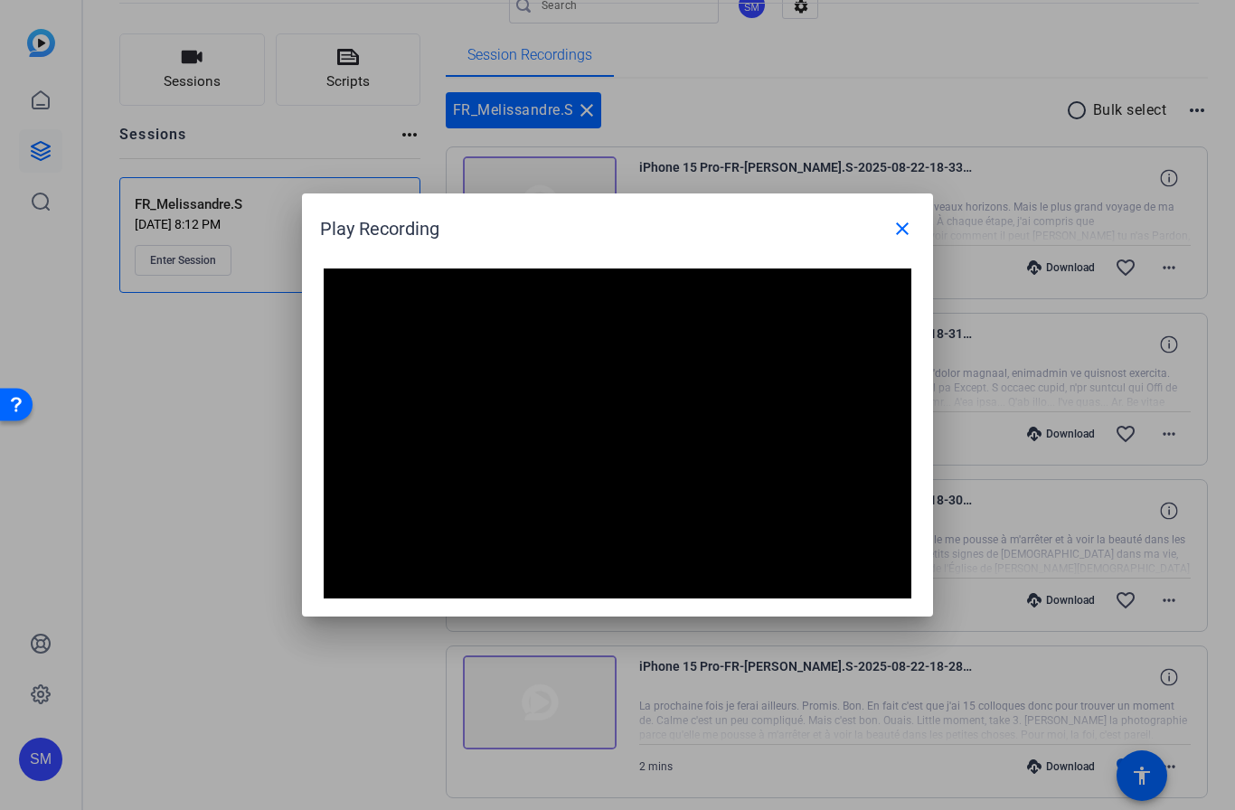
click at [902, 237] on mat-icon "close" at bounding box center [902, 229] width 22 height 22
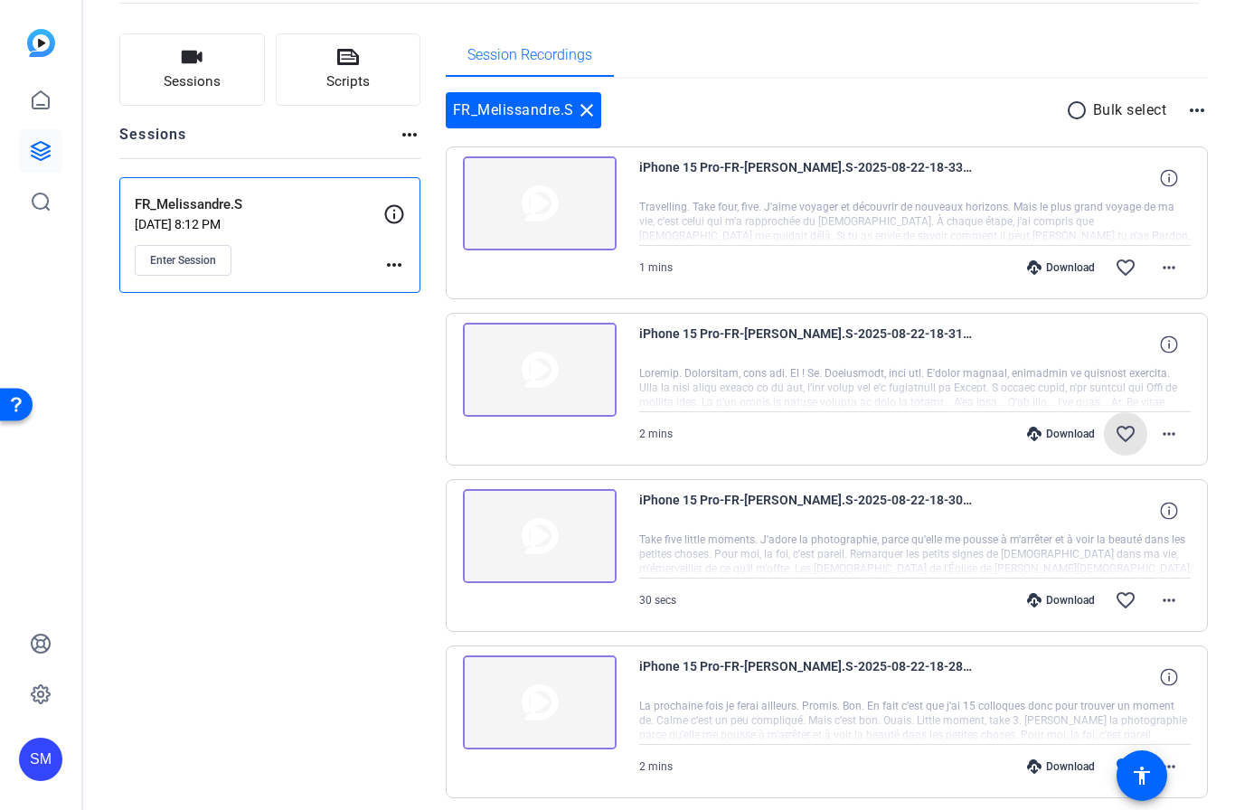
click at [1136, 430] on span at bounding box center [1125, 433] width 43 height 43
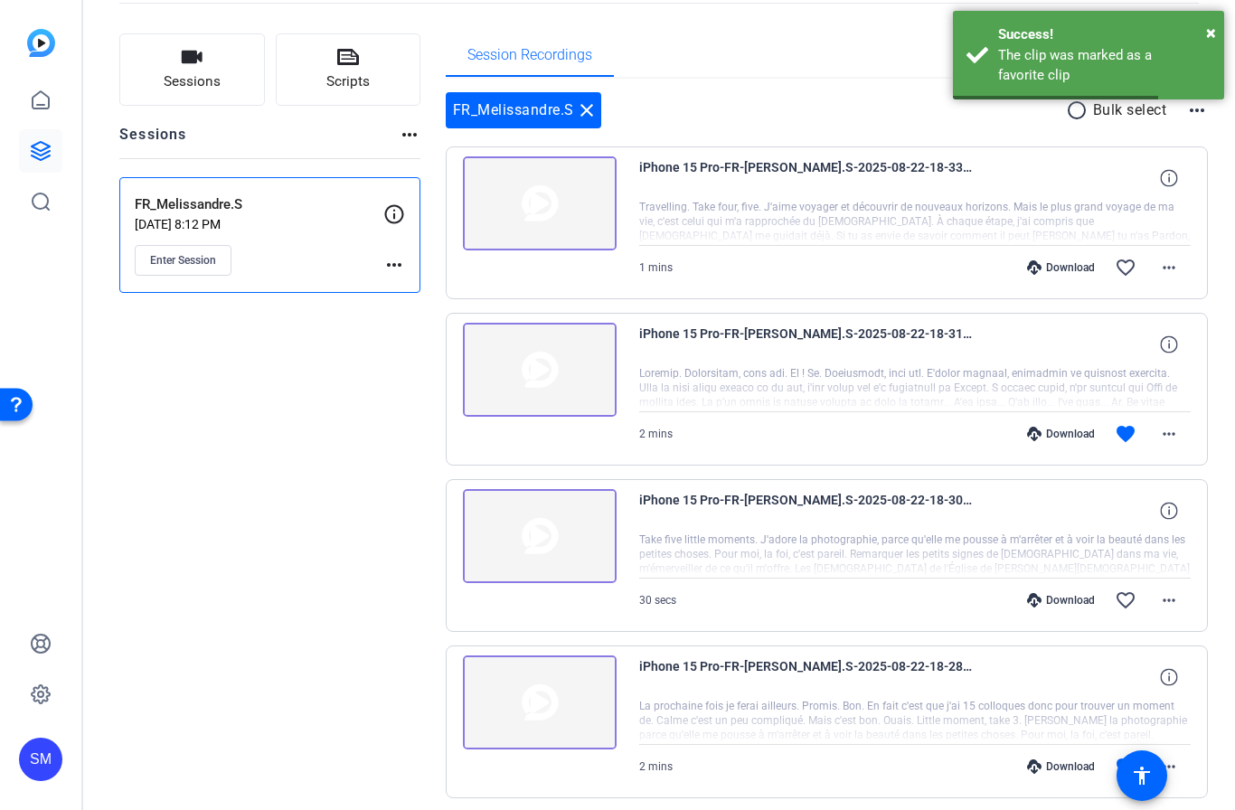
click at [556, 201] on img at bounding box center [540, 203] width 154 height 94
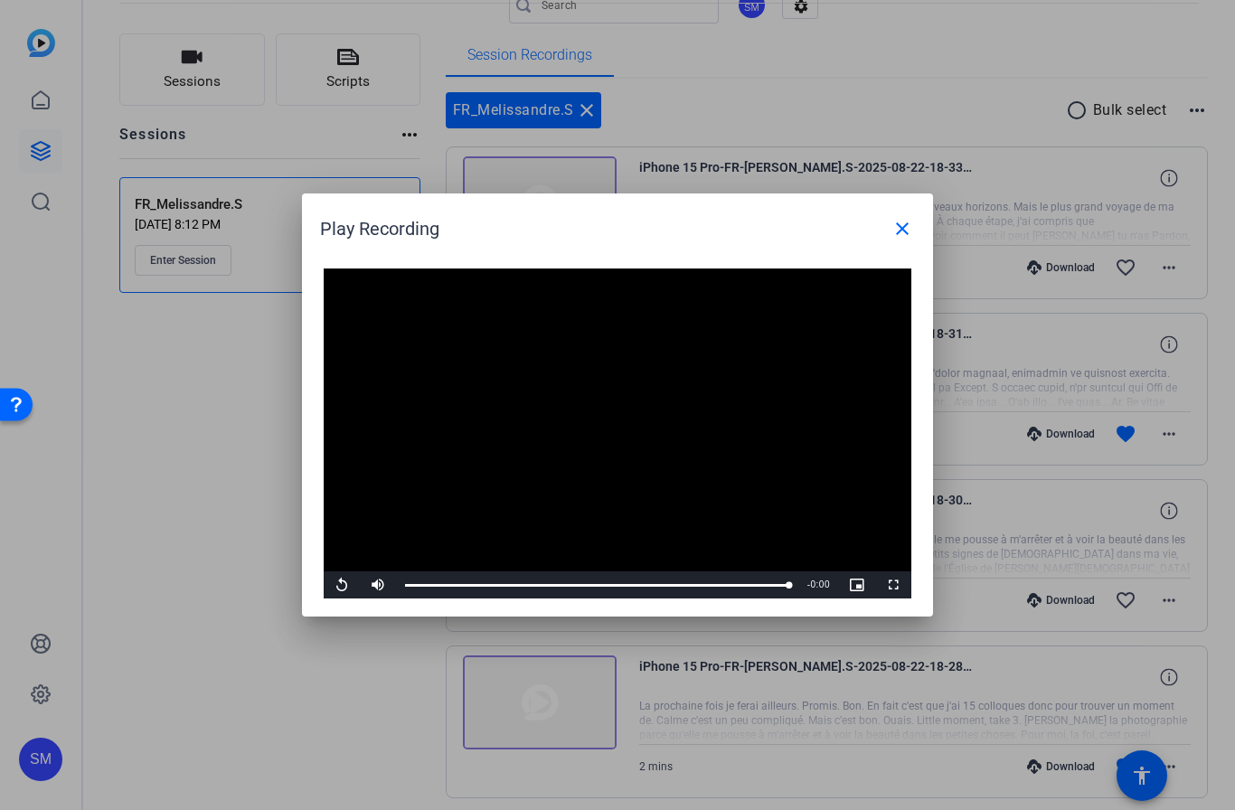
click at [911, 225] on mat-icon "close" at bounding box center [902, 229] width 22 height 22
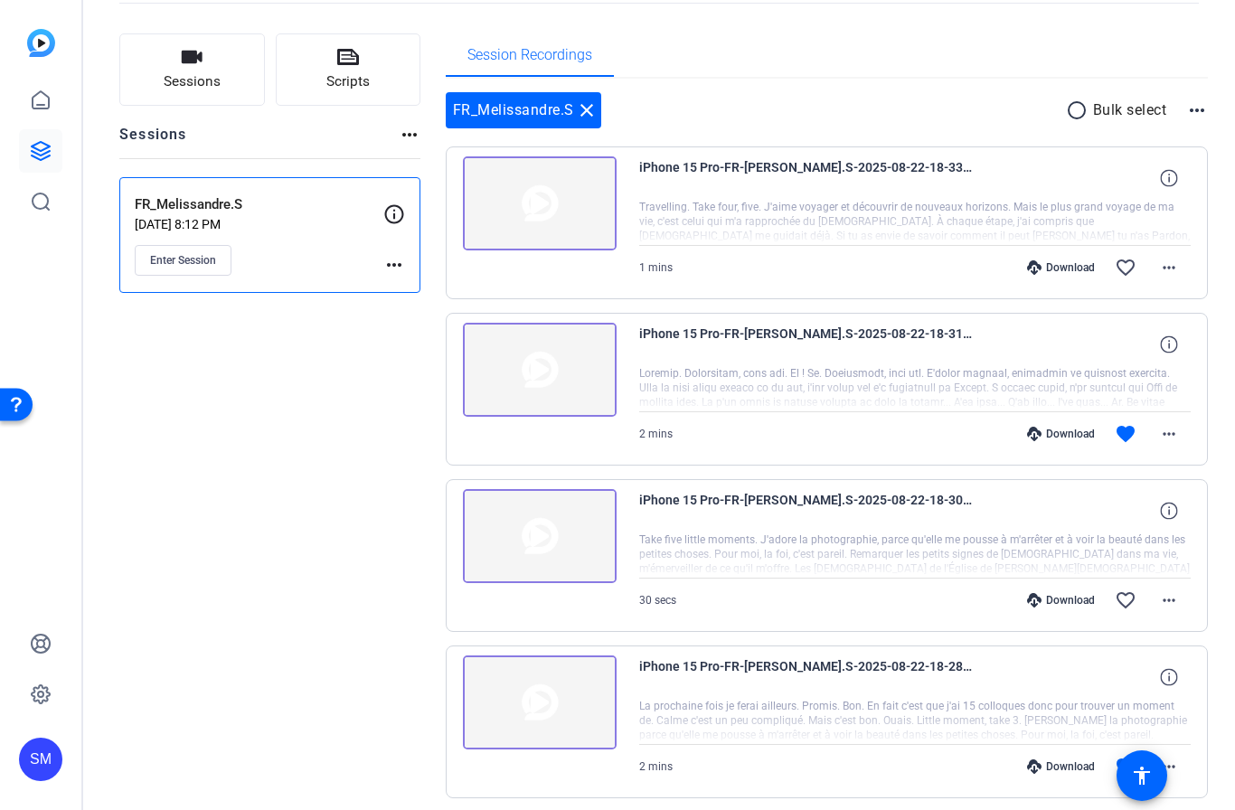
click at [540, 371] on img at bounding box center [540, 370] width 154 height 94
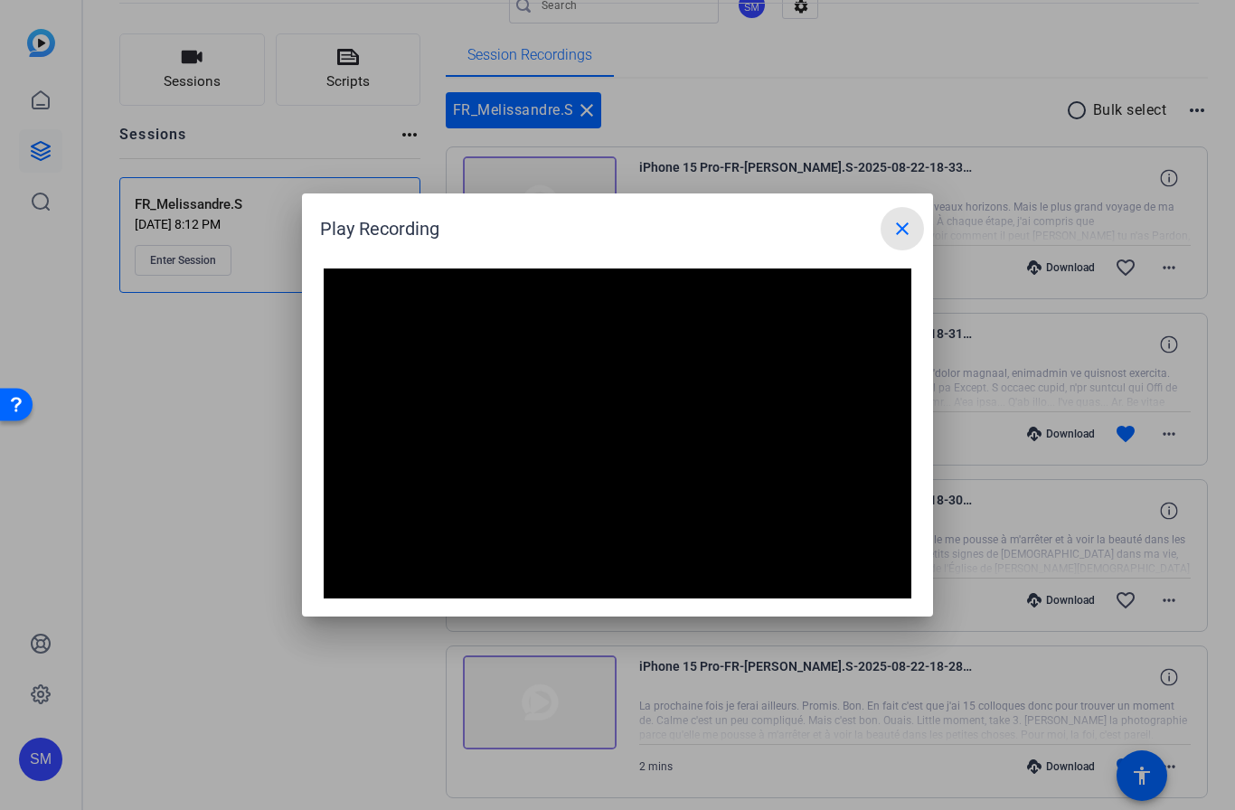
click at [902, 221] on mat-icon "close" at bounding box center [902, 229] width 22 height 22
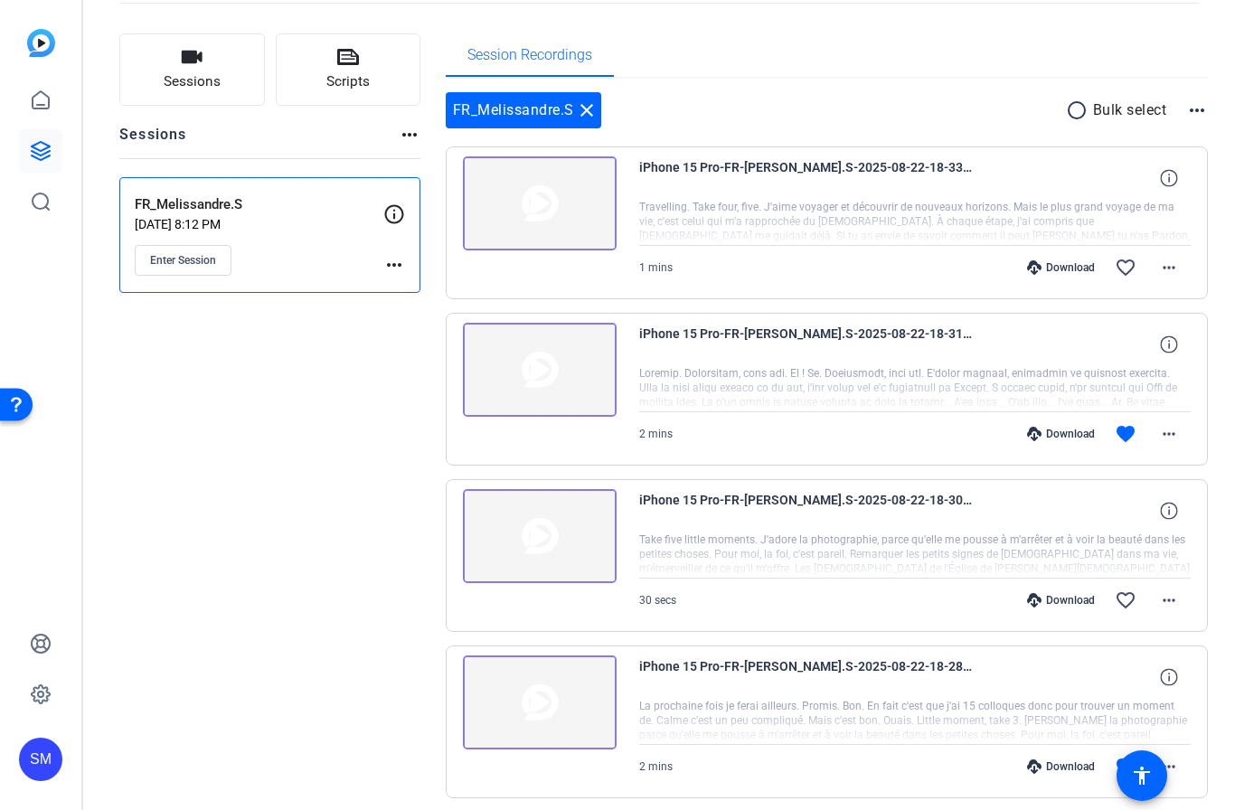
click at [1128, 267] on mat-icon "favorite_border" at bounding box center [1125, 268] width 22 height 22
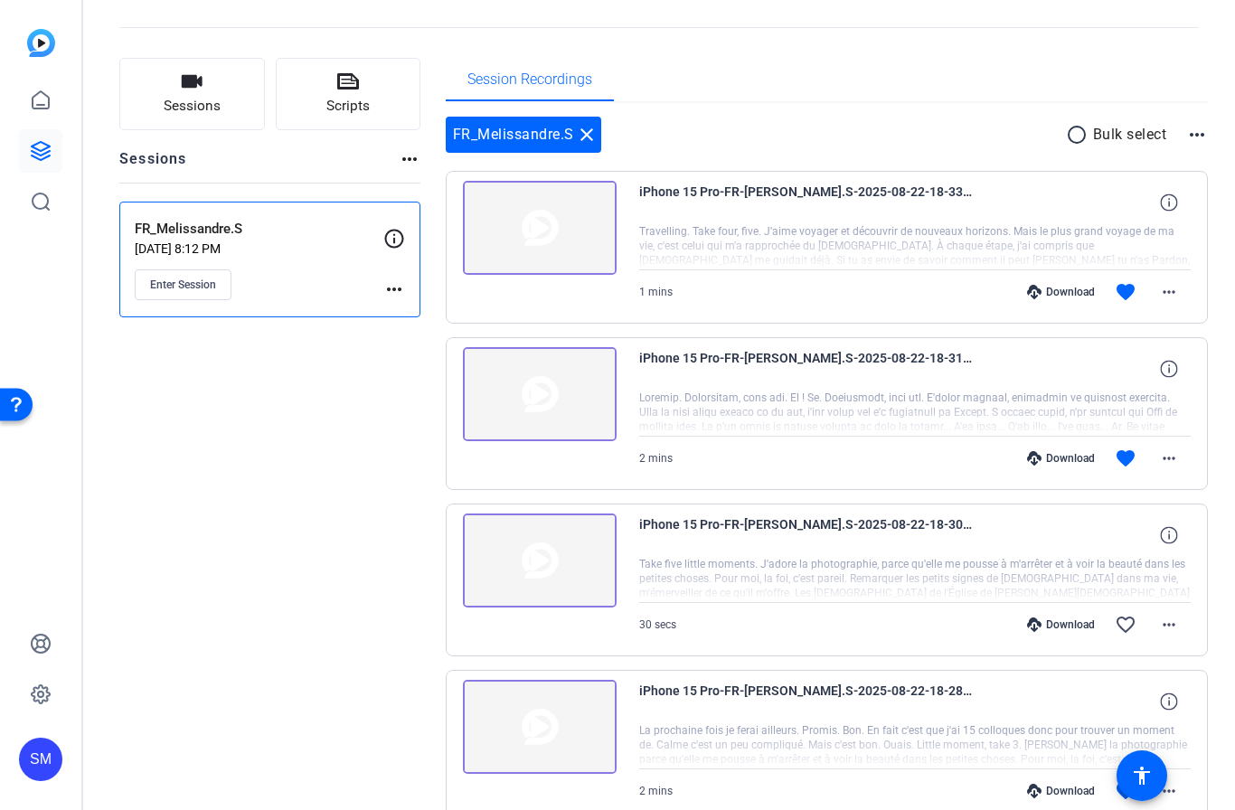
scroll to position [81, 0]
